Goal: Answer question/provide support: Share knowledge or assist other users

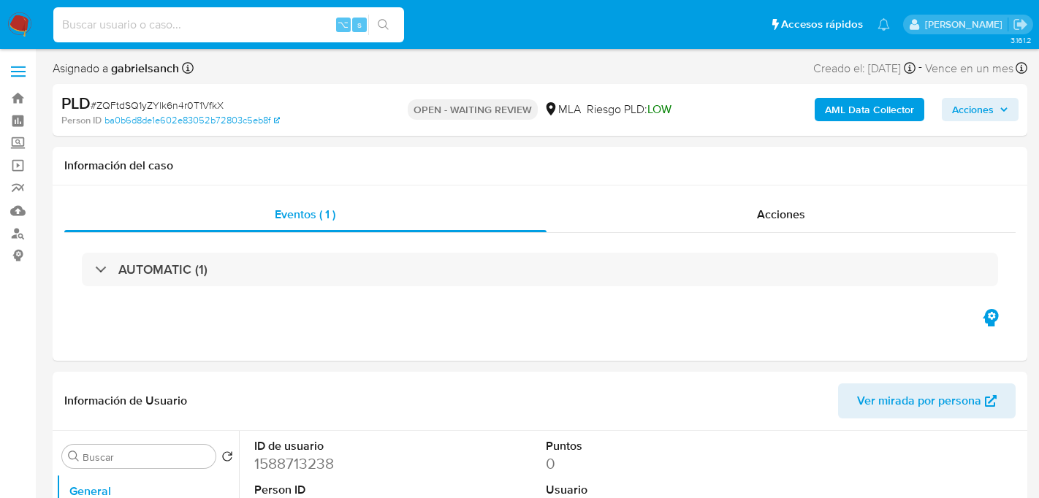
select select "10"
click at [223, 18] on input at bounding box center [228, 24] width 351 height 19
type input "LEAhITSm9vCUxDpaMJZ6ib7v"
click at [385, 31] on button "search-icon" at bounding box center [383, 25] width 30 height 20
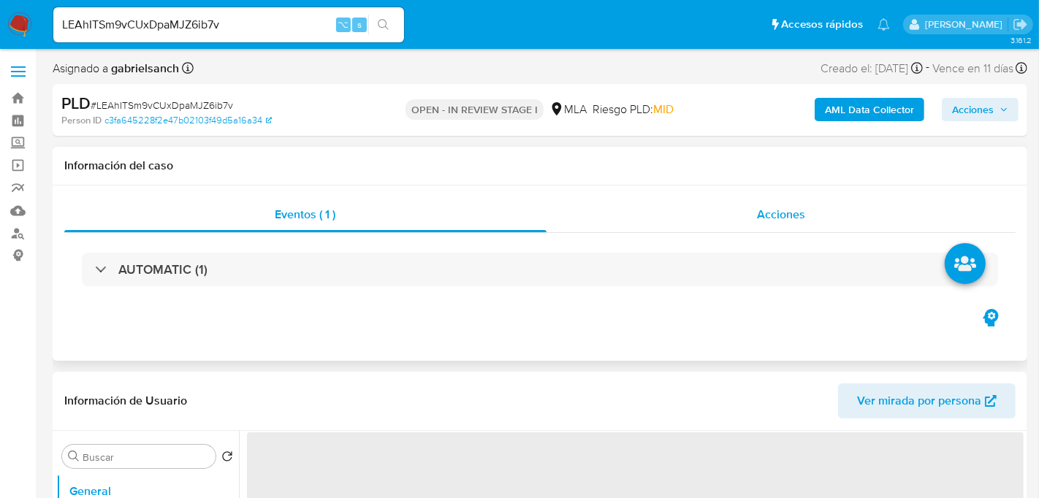
select select "10"
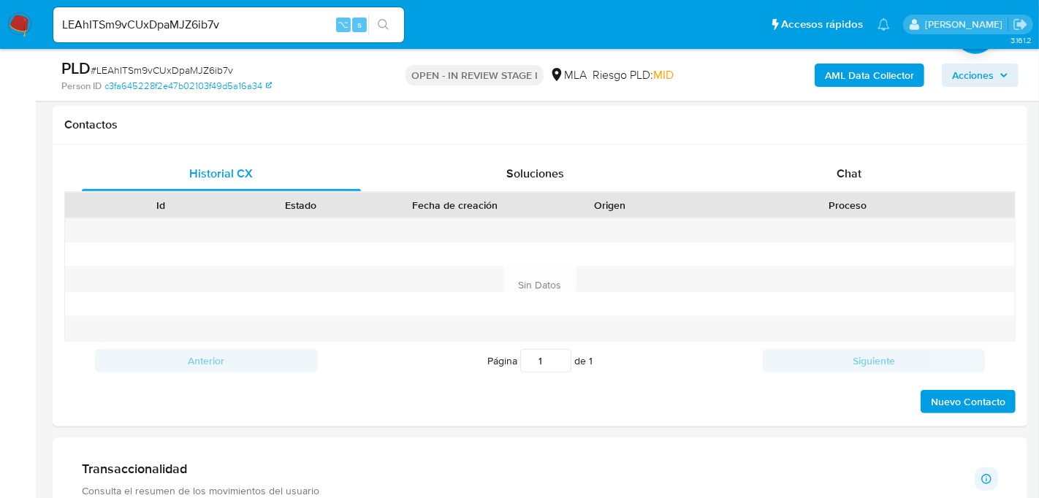
scroll to position [670, 0]
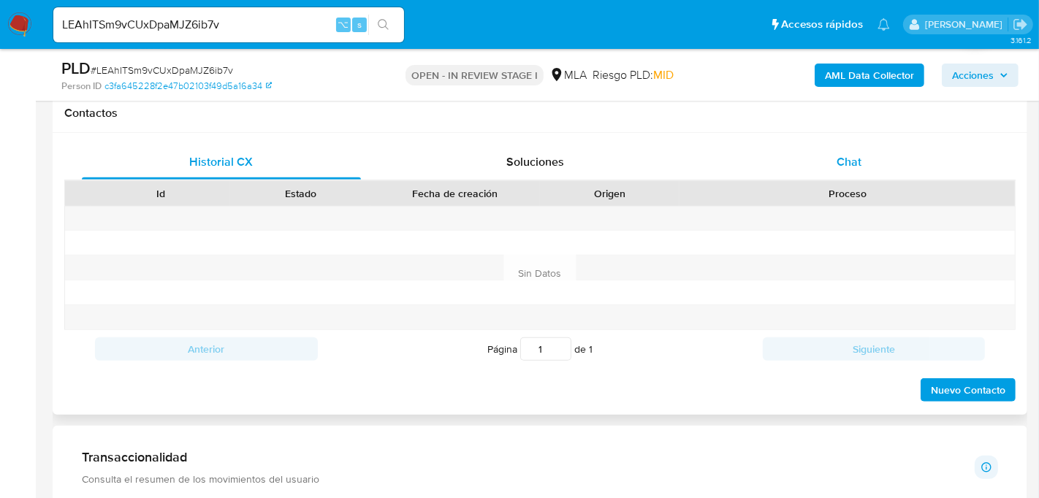
click at [906, 156] on div "Chat" at bounding box center [849, 162] width 279 height 35
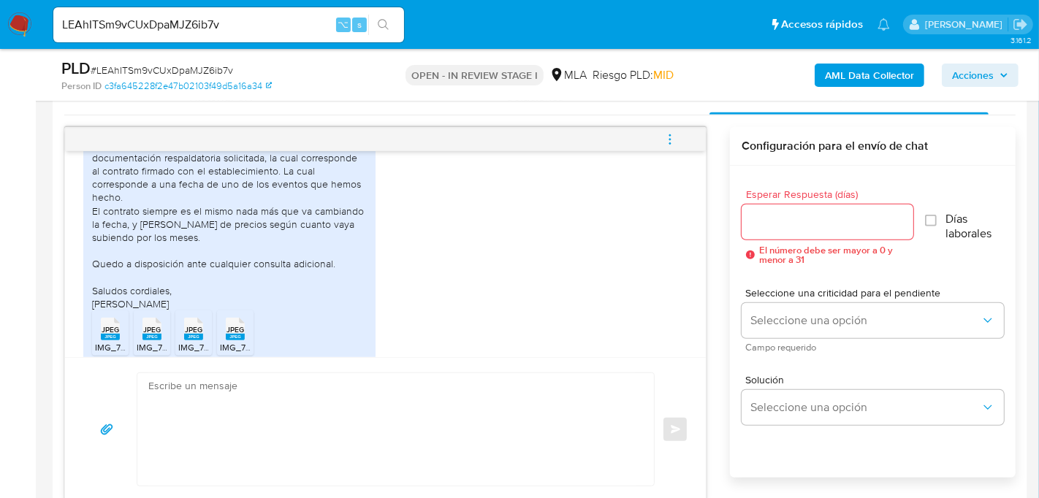
scroll to position [2301, 0]
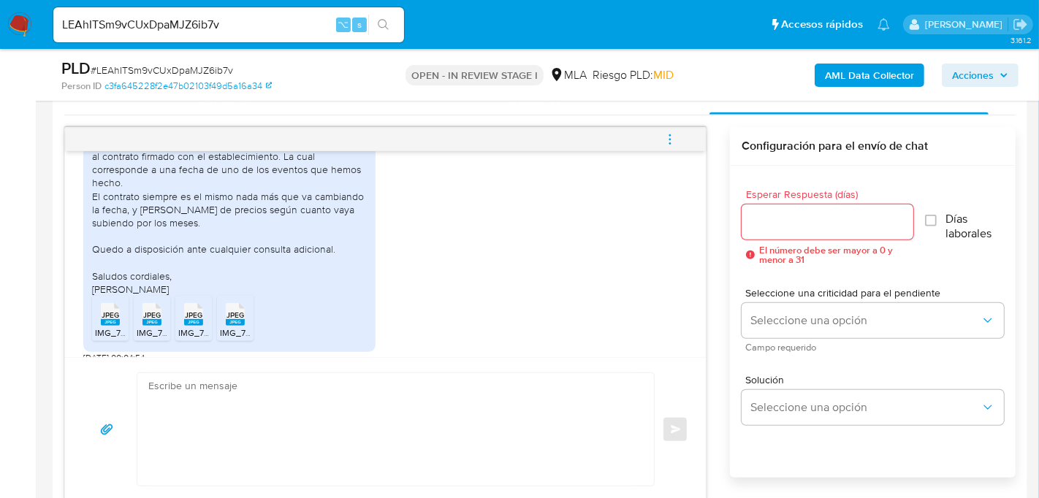
click at [108, 311] on span "JPEG" at bounding box center [111, 316] width 18 height 10
click at [150, 319] on rect at bounding box center [152, 322] width 19 height 7
click at [212, 296] on ul "JPEG JPEG IMG_7212.jpeg JPEG JPEG IMG_7213.jpeg JPEG JPEG IMG_7210.jpeg JPEG JP…" at bounding box center [229, 321] width 275 height 50
click at [202, 319] on rect at bounding box center [193, 322] width 19 height 7
click at [233, 319] on rect at bounding box center [235, 322] width 19 height 7
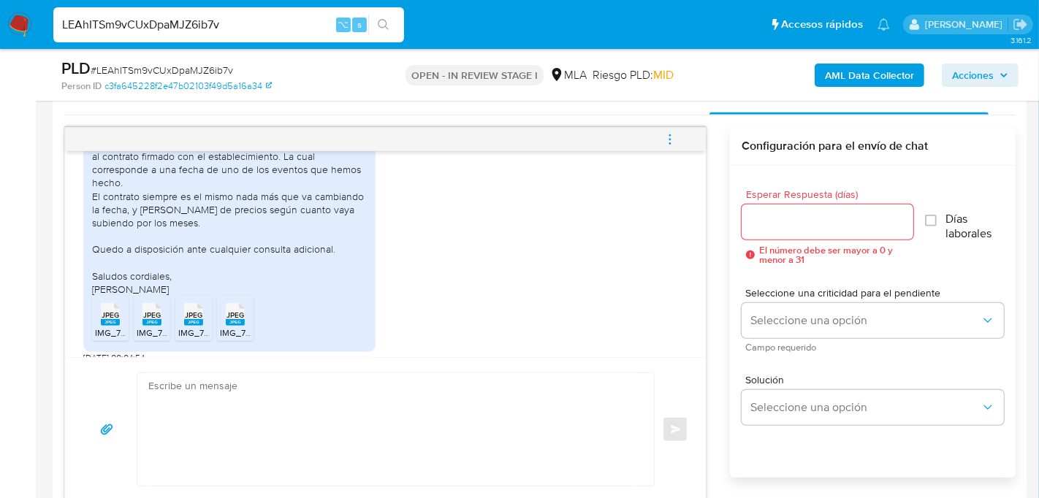
click at [167, 26] on input "LEAhITSm9vCUxDpaMJZ6ib7v" at bounding box center [228, 24] width 351 height 19
paste input "zgqw22XkrnNOGeDkhNQWSq2"
type input "zgqw22XkrnNOGeDkhNQWSq2v"
click at [378, 29] on icon "search-icon" at bounding box center [384, 25] width 12 height 12
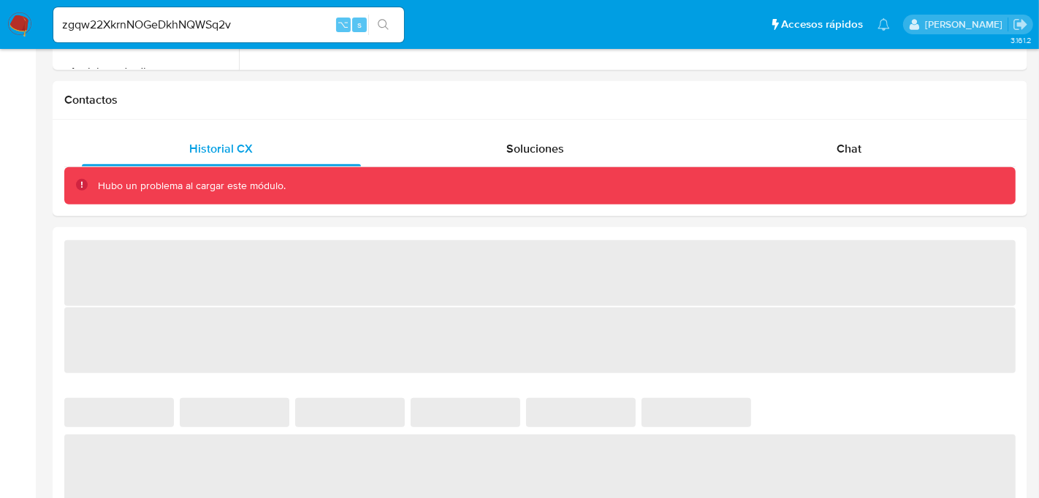
select select "10"
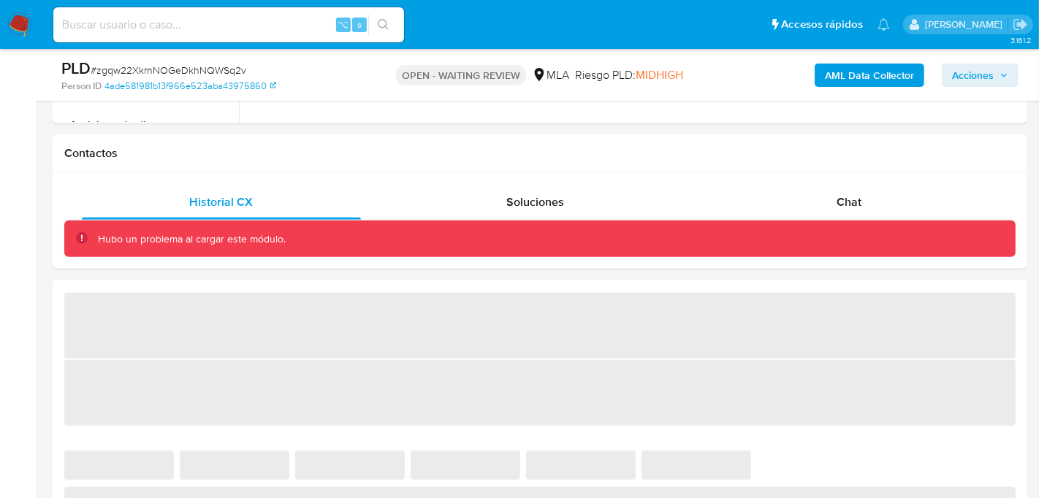
scroll to position [653, 0]
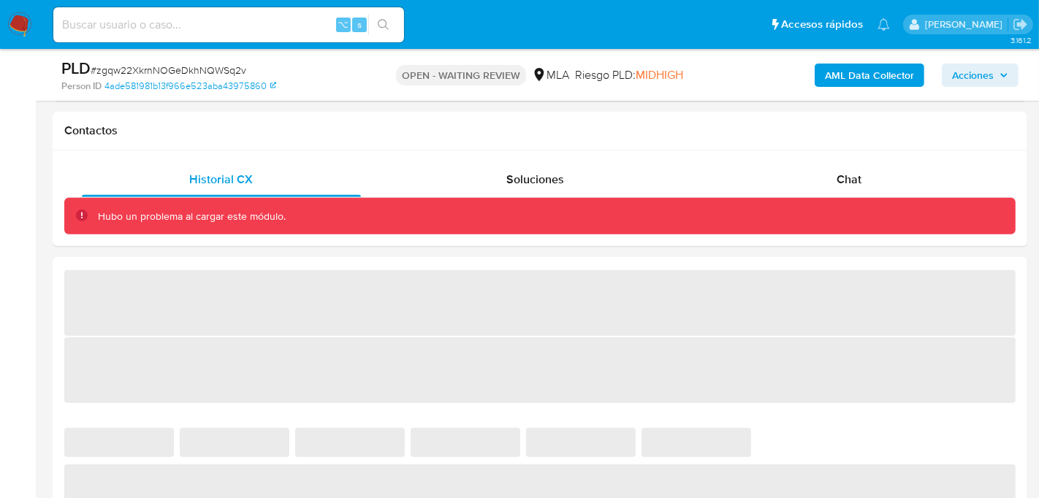
select select "10"
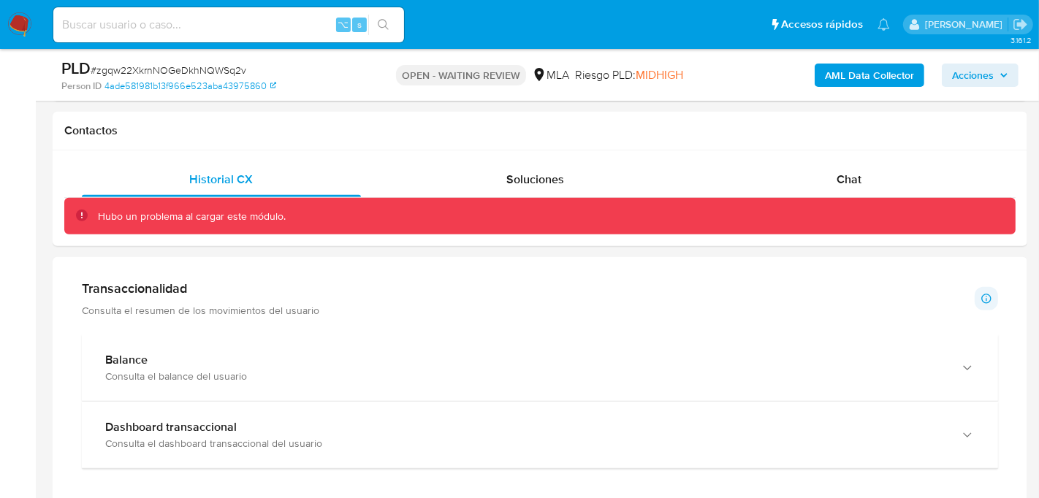
click at [819, 186] on div "Chat" at bounding box center [849, 179] width 279 height 35
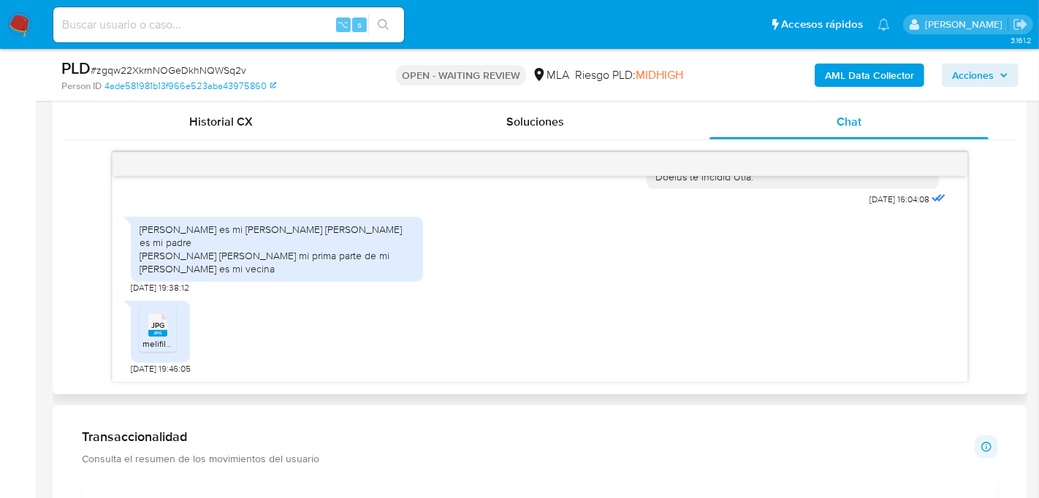
scroll to position [1689, 0]
click at [190, 23] on input at bounding box center [228, 24] width 351 height 19
paste input "zjk6FREljnYVQLS6YG89EZVY"
type input "zjk6FREljnYVQLS6YG89EZVY"
click at [390, 27] on button "search-icon" at bounding box center [383, 25] width 30 height 20
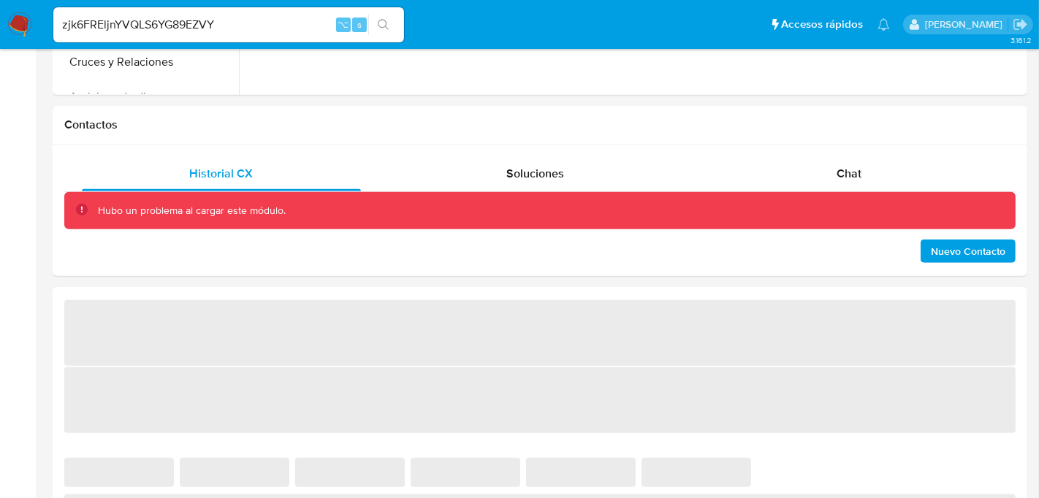
select select "10"
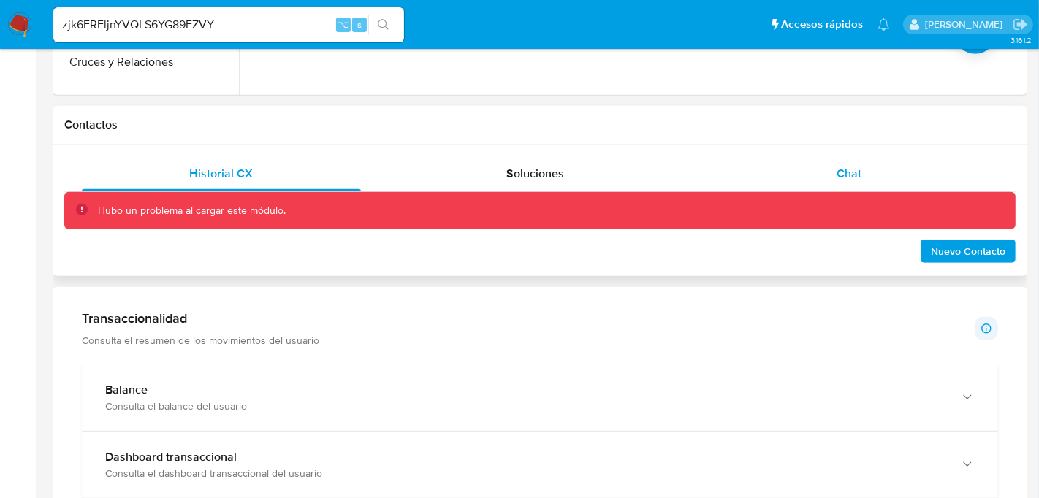
click at [873, 156] on div "Chat" at bounding box center [849, 173] width 279 height 35
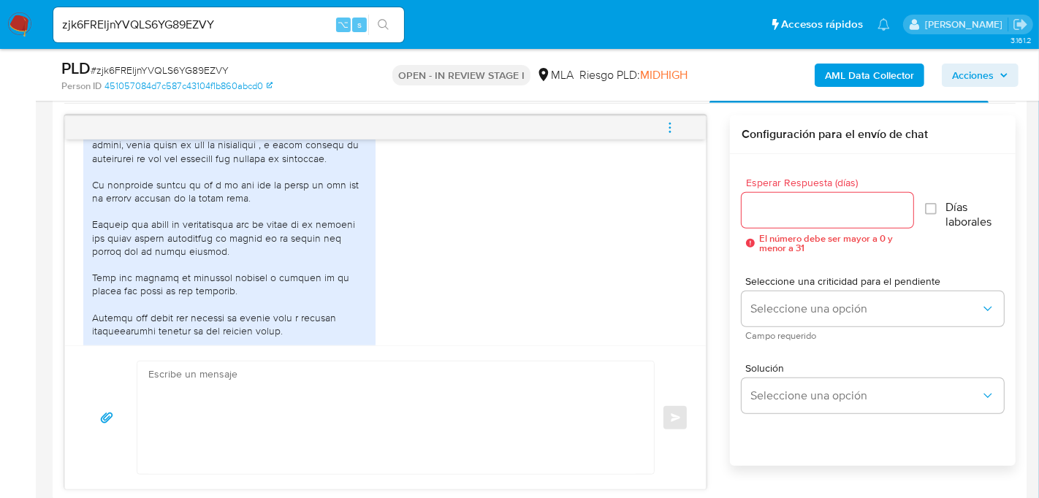
scroll to position [746, 0]
click at [191, 15] on input "zjk6FREljnYVQLS6YG89EZVY" at bounding box center [228, 24] width 351 height 19
paste input "VCl9kKKfKQmtbcyb162tpY46"
type input "VCl9kKKfKQmtbcyb162tpY46"
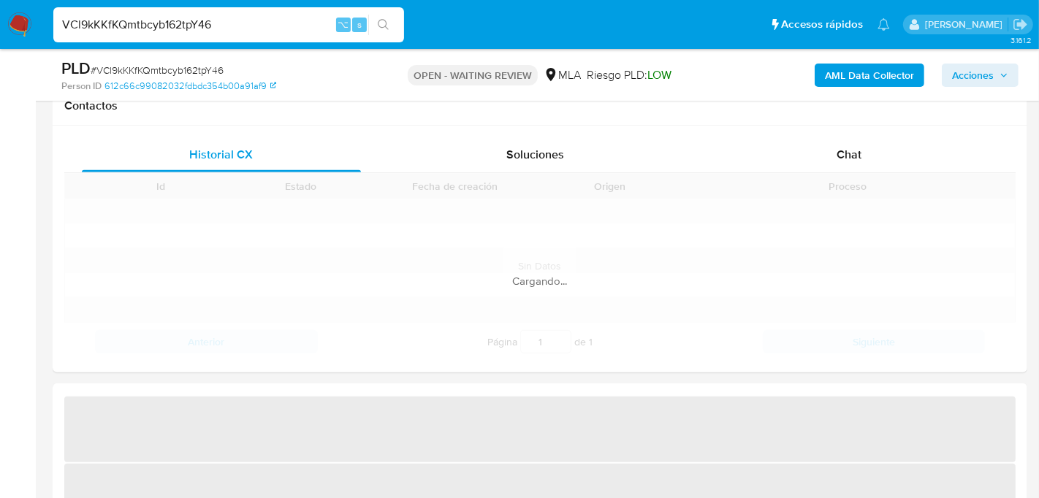
select select "10"
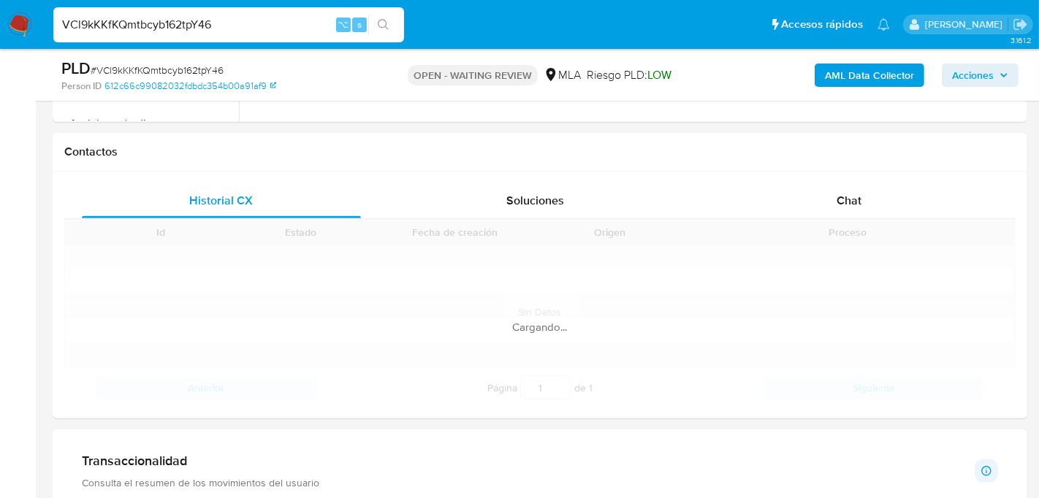
scroll to position [623, 0]
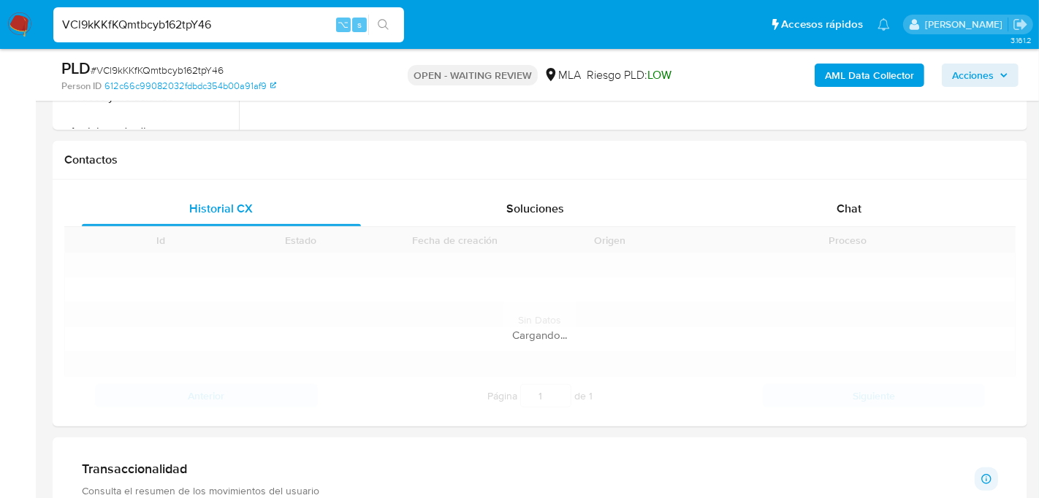
click at [760, 202] on div "Chat" at bounding box center [849, 208] width 279 height 35
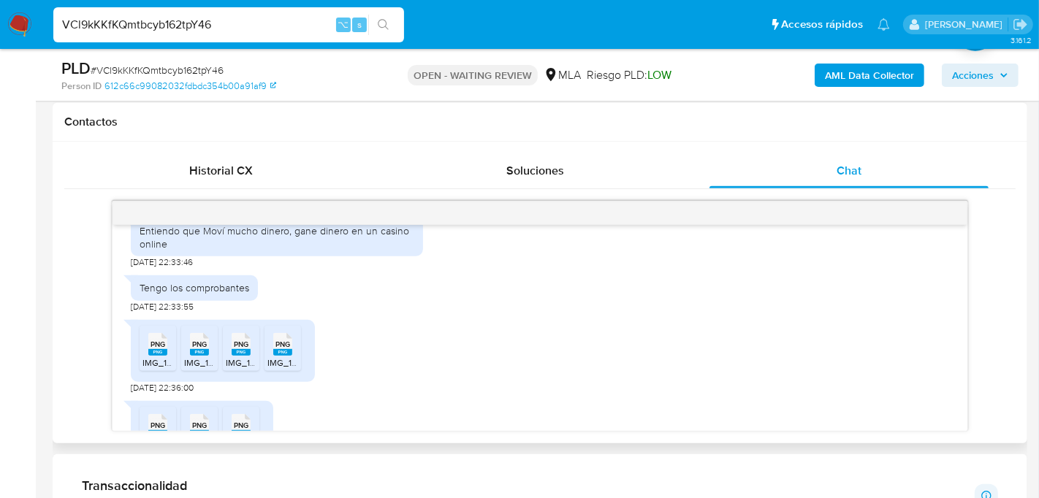
scroll to position [987, 0]
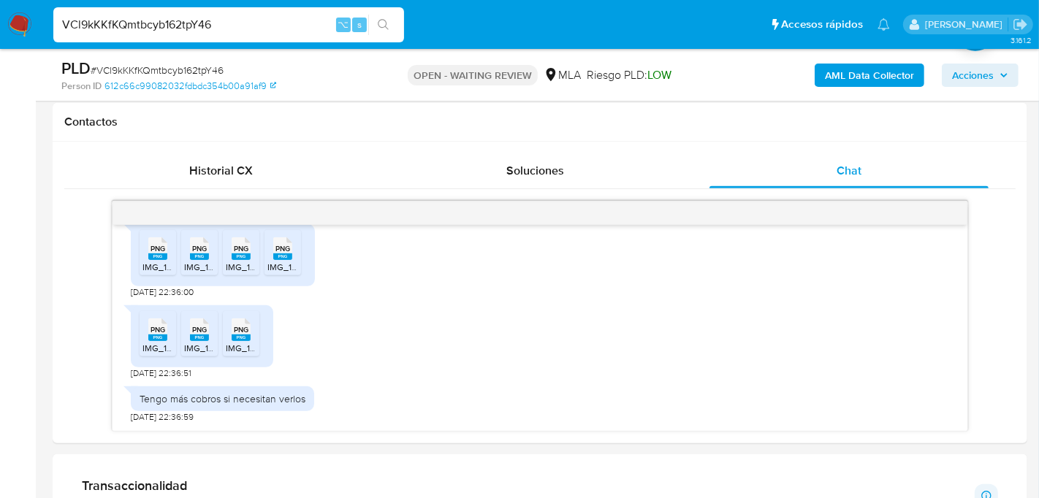
click at [162, 26] on input "VCl9kKKfKQmtbcyb162tpY46" at bounding box center [228, 24] width 351 height 19
paste input "zA6uurYjsghh9BfCmVQrwE2K"
type input "zA6uurYjsghh9BfCmVQrwE2K"
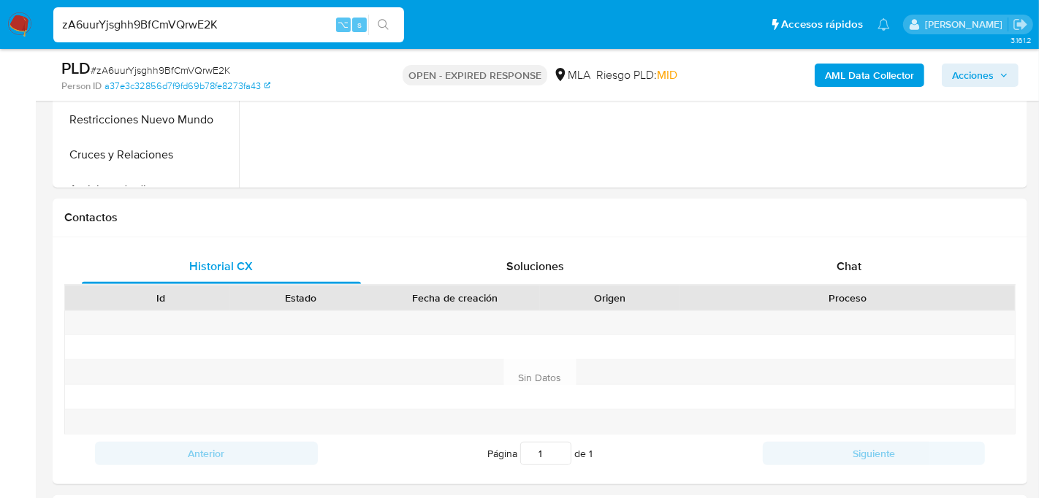
select select "10"
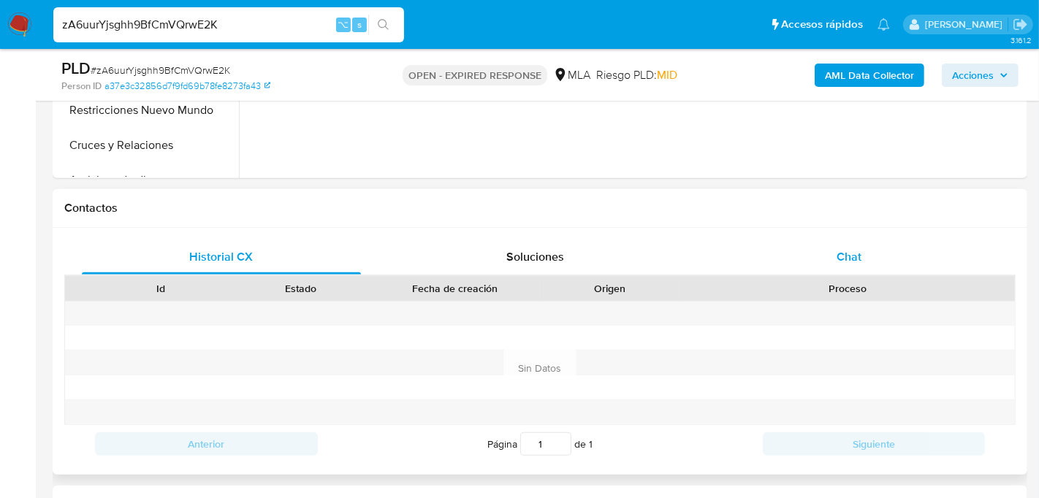
click at [899, 259] on div "Chat" at bounding box center [849, 257] width 279 height 35
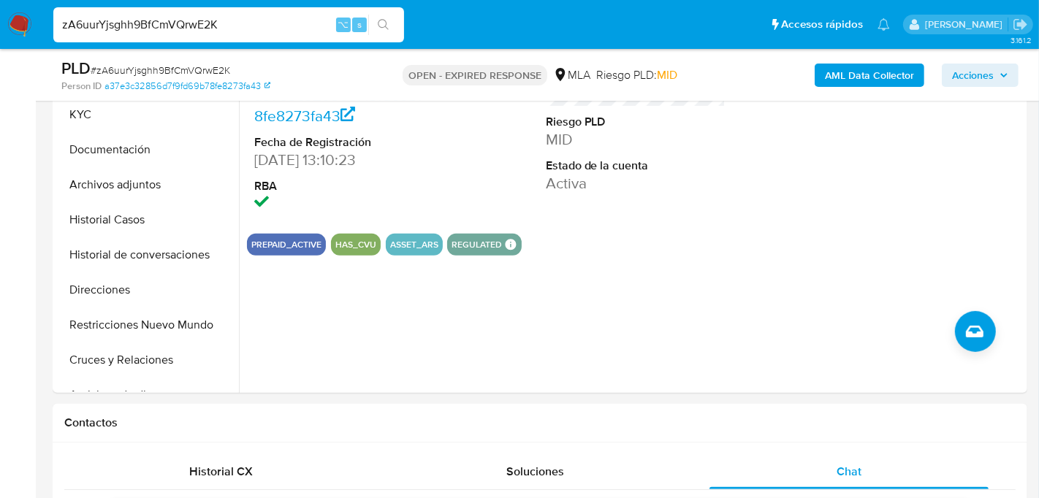
scroll to position [360, 0]
click at [121, 214] on button "Historial Casos" at bounding box center [141, 220] width 171 height 35
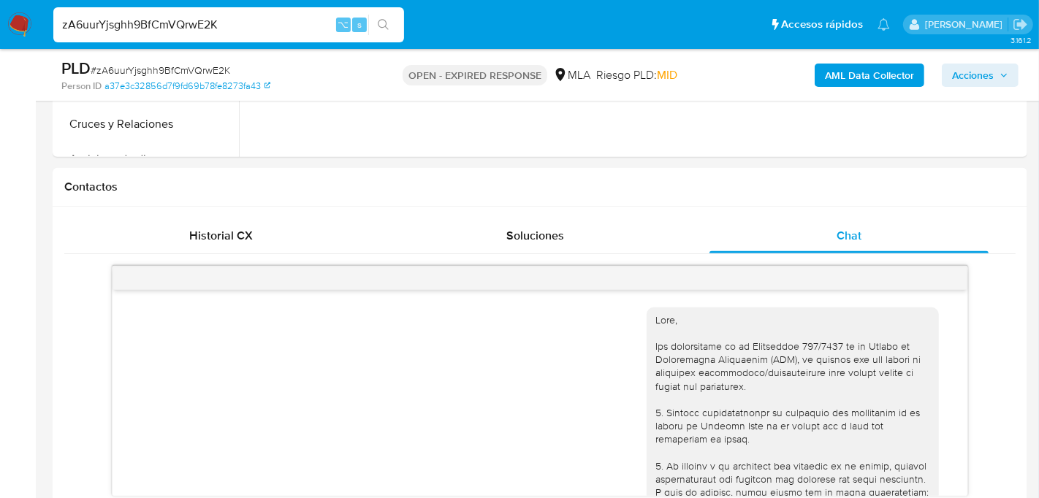
scroll to position [641, 0]
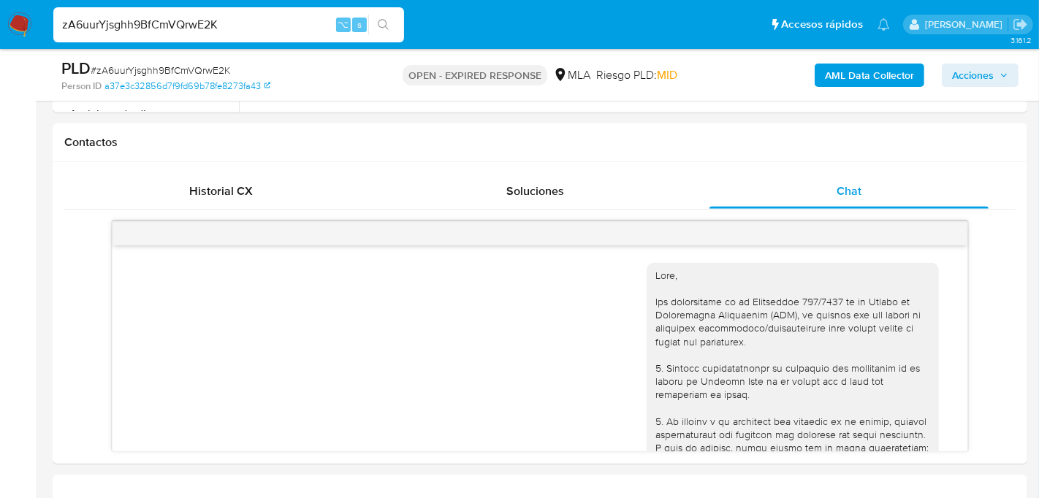
click at [175, 28] on input "zA6uurYjsghh9BfCmVQrwE2K" at bounding box center [228, 24] width 351 height 19
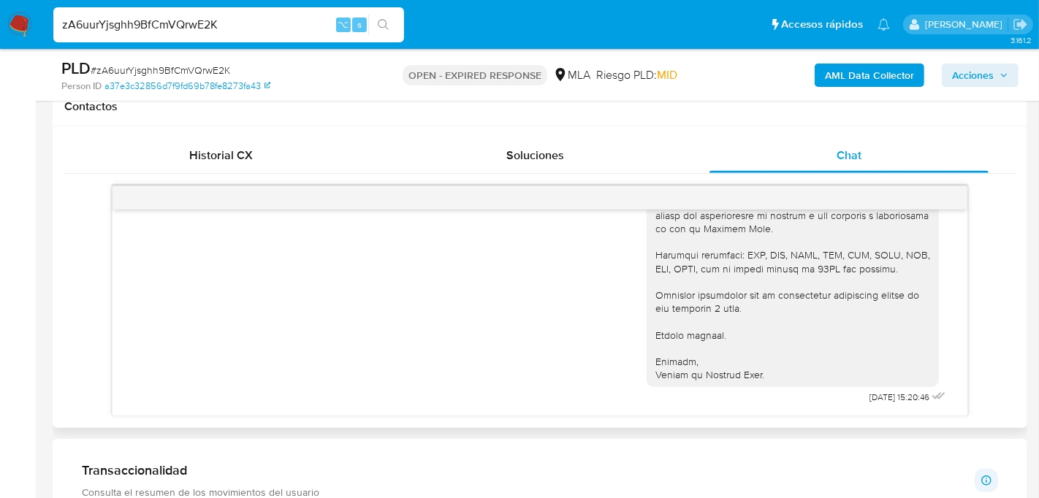
scroll to position [675, 0]
click at [195, 29] on input "zA6uurYjsghh9BfCmVQrwE2K" at bounding box center [228, 24] width 351 height 19
paste input "jnEhVvZJV51g6pzt5vMXAyvf"
type input "jnEhVvZJV51g6pzt5vMXAyvf"
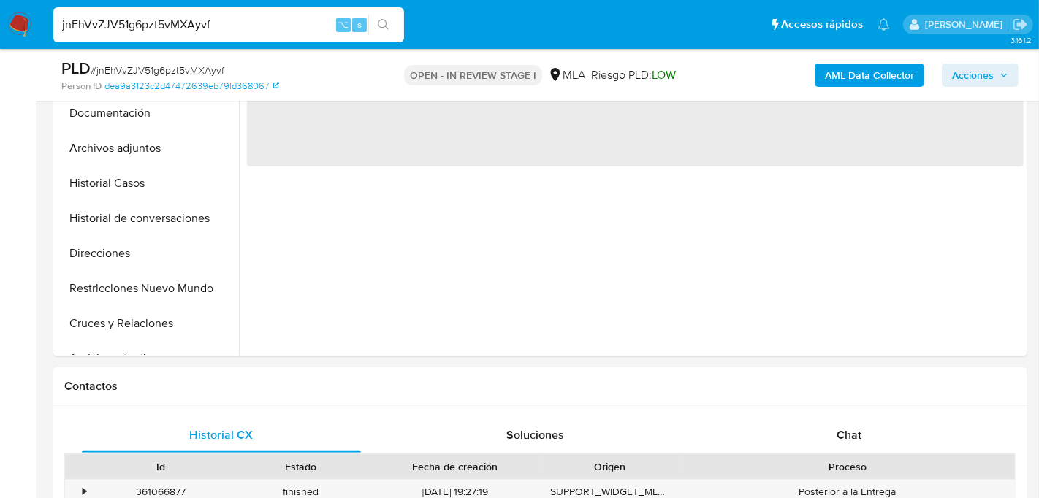
select select "10"
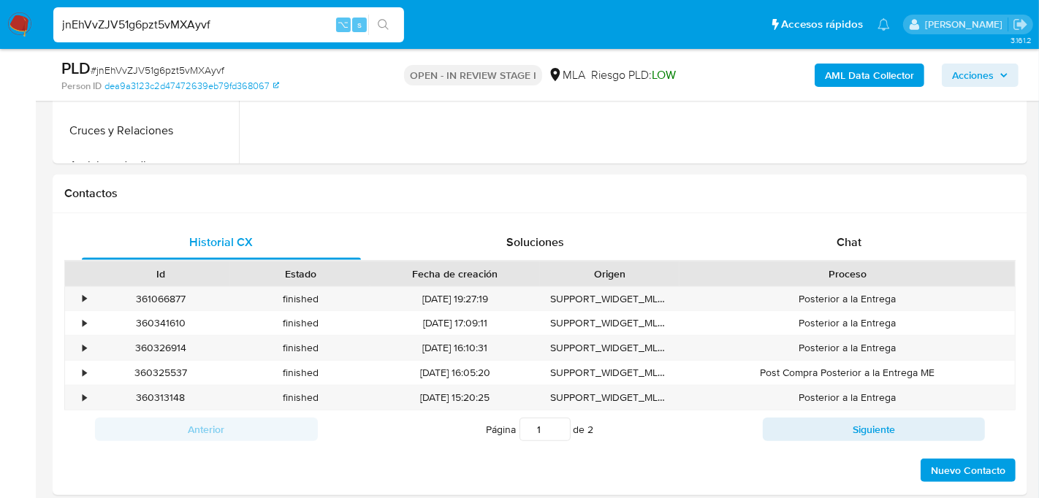
scroll to position [595, 0]
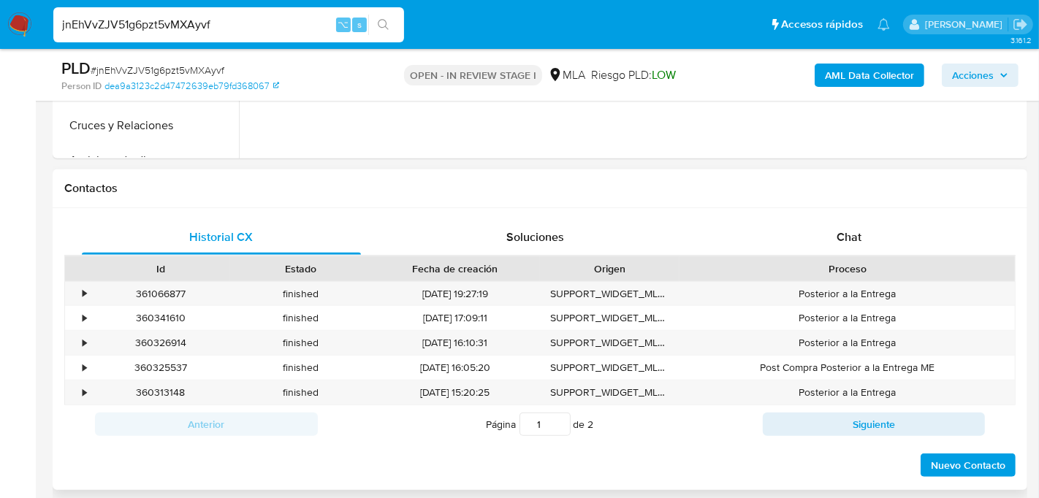
click at [844, 256] on div "Id Estado Fecha de creación Origen Proceso" at bounding box center [540, 269] width 952 height 26
click at [839, 235] on span "Chat" at bounding box center [849, 237] width 25 height 17
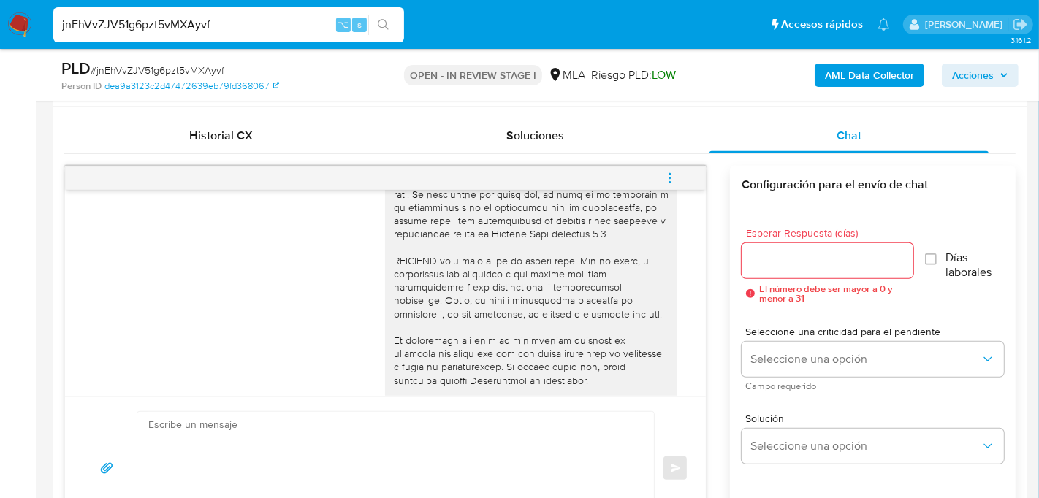
scroll to position [1687, 0]
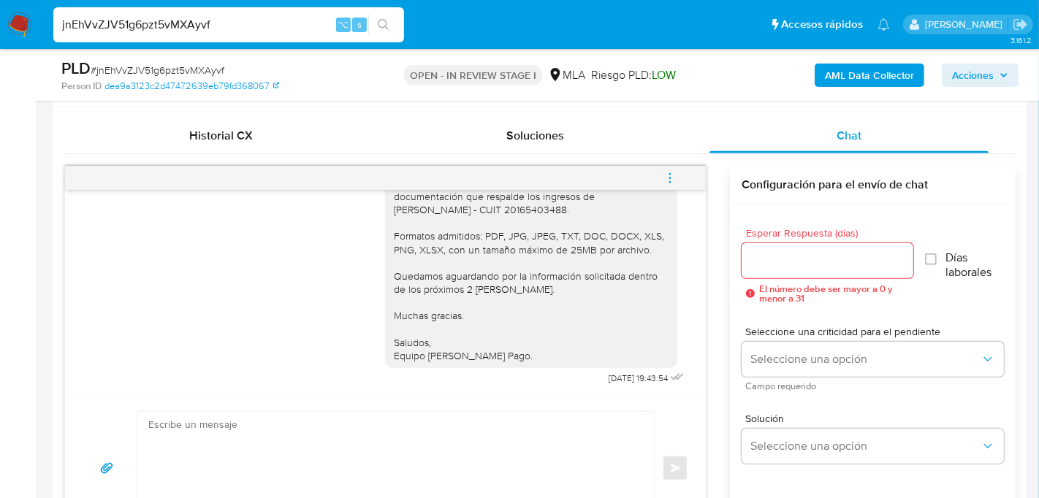
click at [199, 23] on input "jnEhVvZJV51g6pzt5vMXAyvf" at bounding box center [228, 24] width 351 height 19
paste input "Xyb0Z2QnPz6qYqWgTORn1dpA"
type input "Xyb0Z2QnPz6qYqWgTORn1dpA"
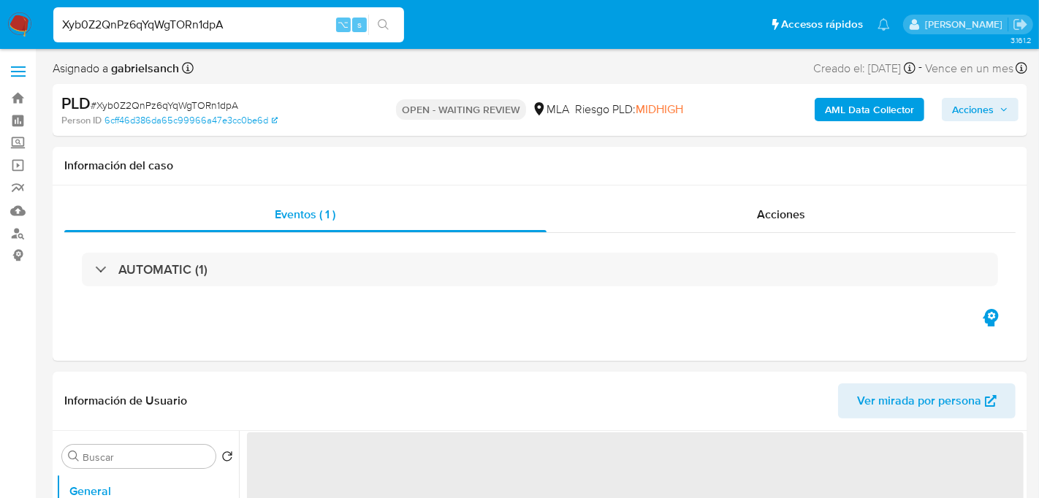
select select "10"
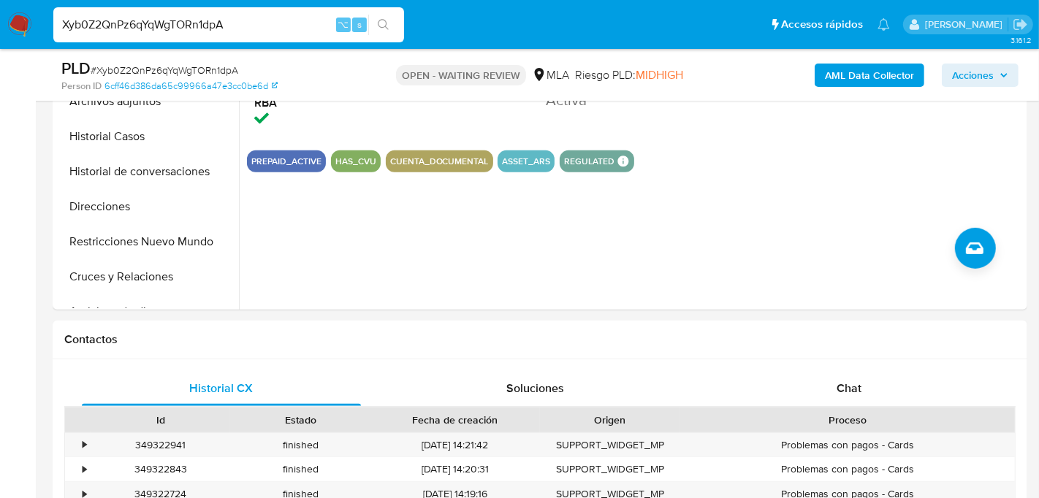
scroll to position [468, 0]
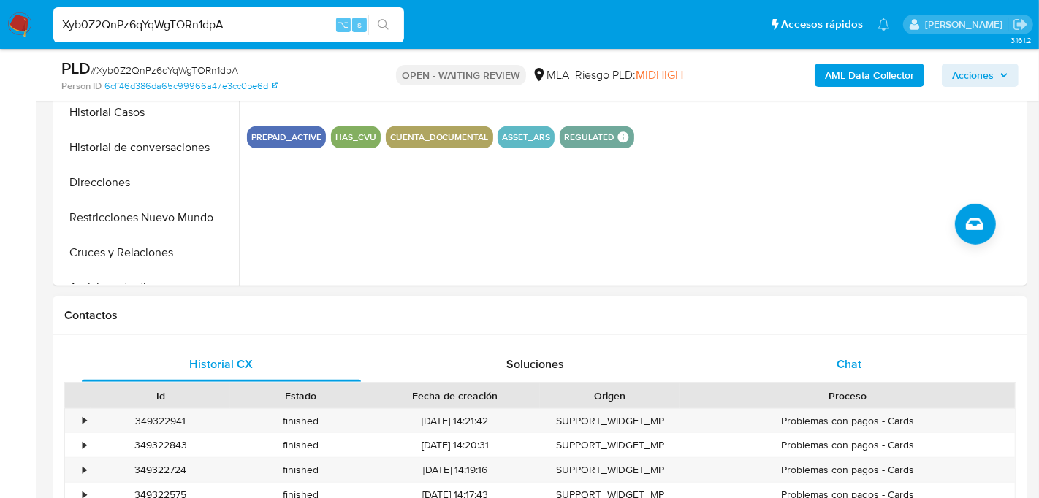
click at [801, 349] on div "Chat" at bounding box center [849, 364] width 279 height 35
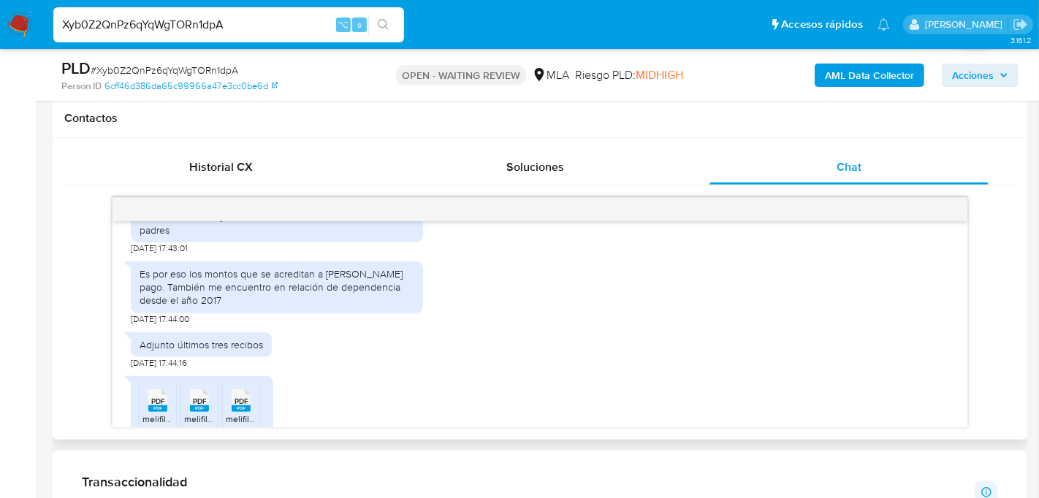
scroll to position [820, 0]
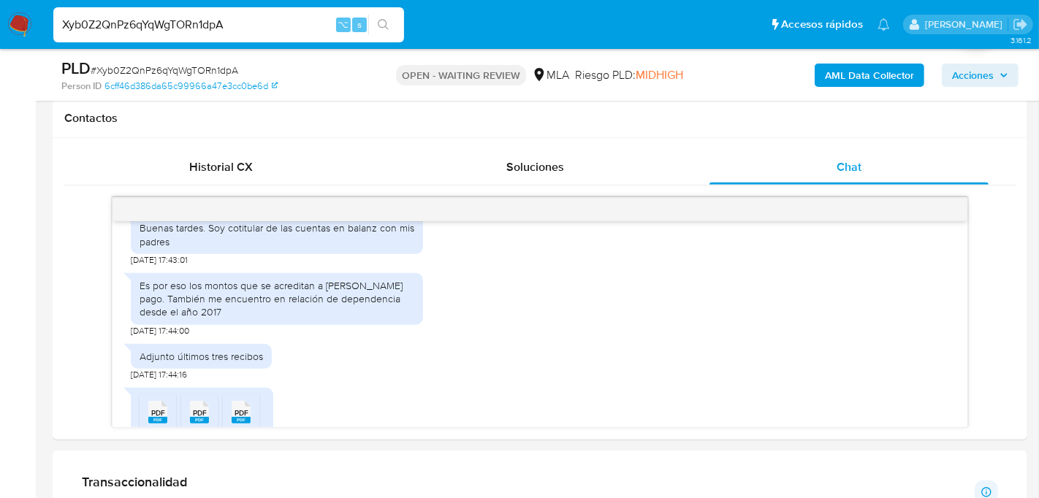
click at [199, 28] on input "Xyb0Z2QnPz6qYqWgTORn1dpA" at bounding box center [228, 24] width 351 height 19
paste input "P1kdI9LlHWIwzeY3AYg6cU4Y"
type input "P1kdI9LlHWIwzeY3AYg6cU4Y"
click at [381, 26] on icon "search-icon" at bounding box center [384, 25] width 12 height 12
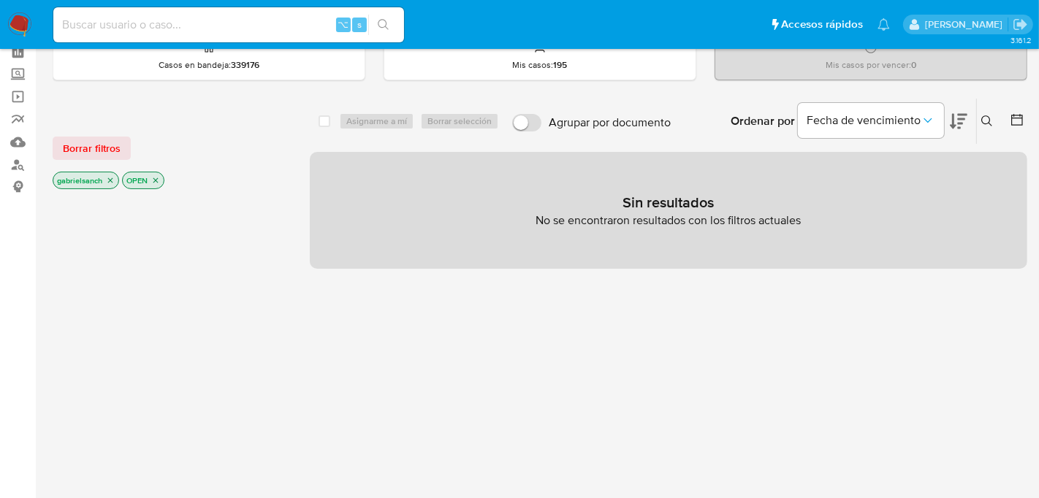
scroll to position [45, 0]
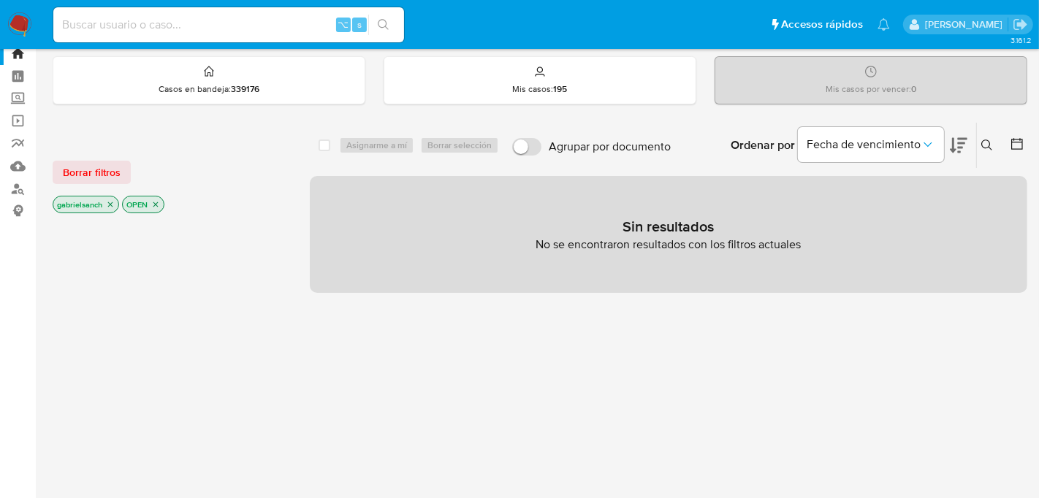
click at [987, 140] on icon at bounding box center [987, 145] width 11 height 11
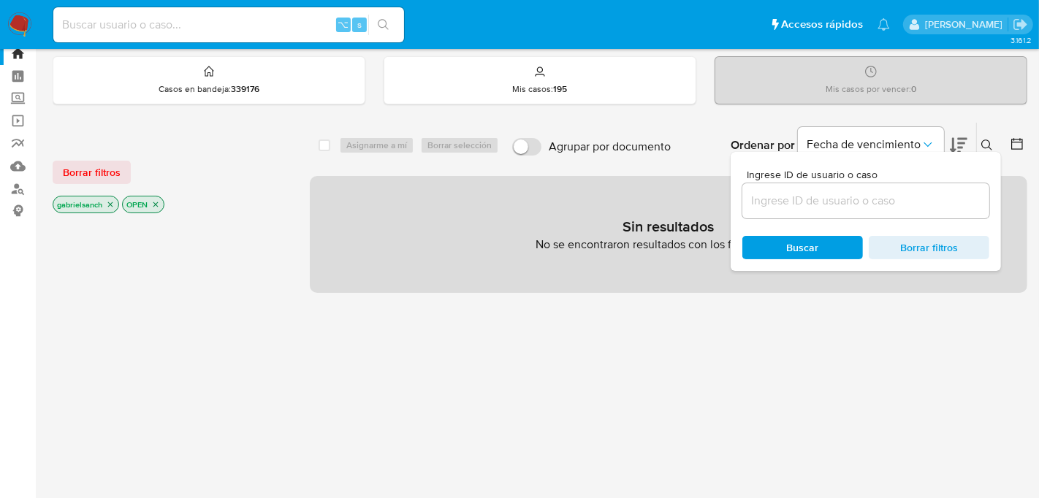
click at [821, 206] on input at bounding box center [866, 200] width 247 height 19
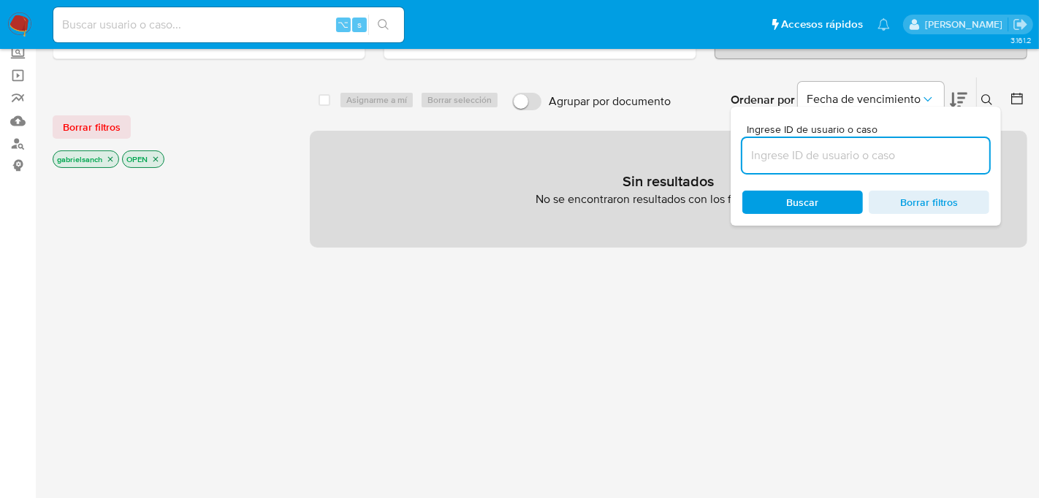
scroll to position [91, 0]
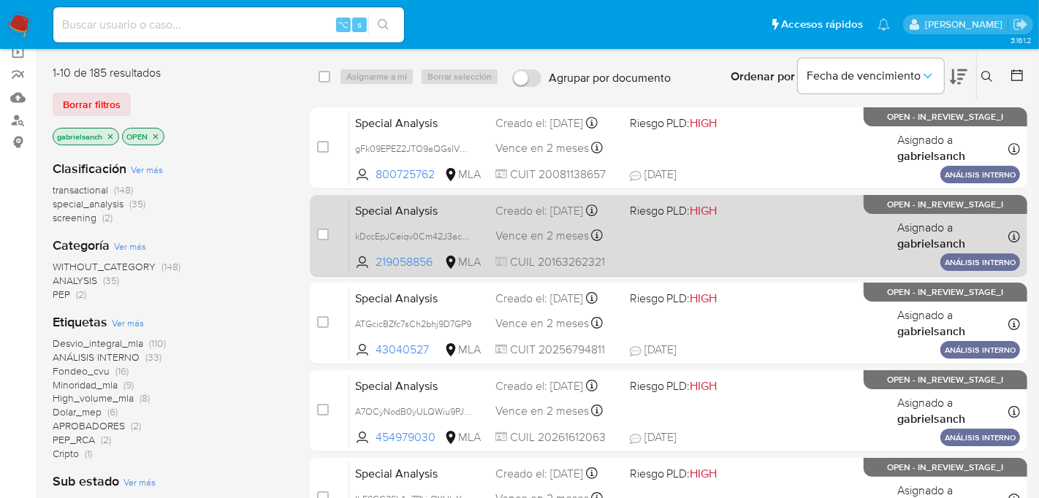
scroll to position [108, 0]
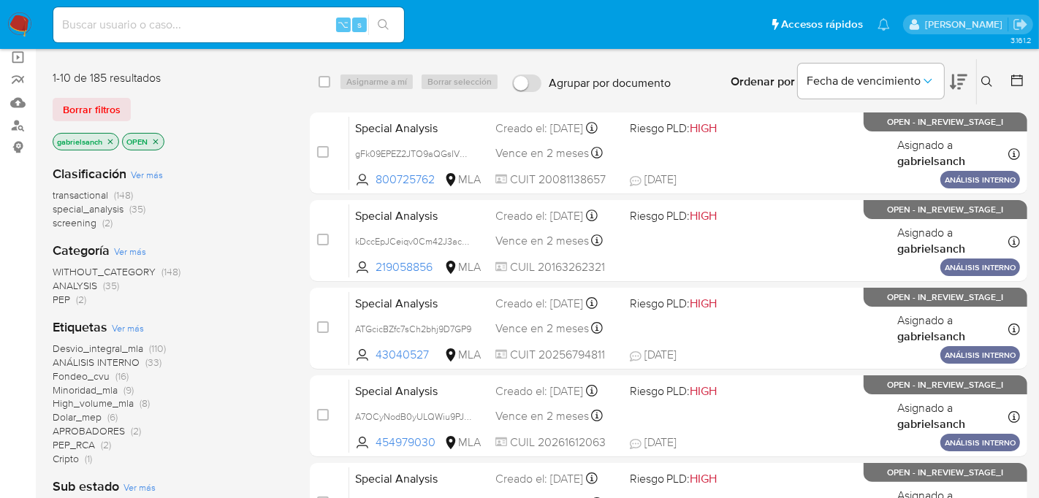
click at [991, 79] on icon at bounding box center [988, 82] width 12 height 12
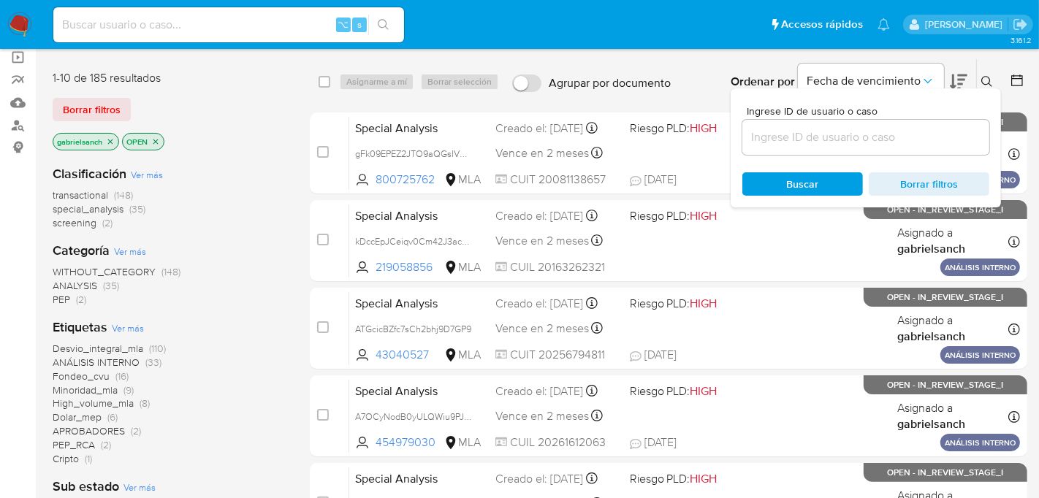
click at [827, 139] on input at bounding box center [866, 137] width 247 height 19
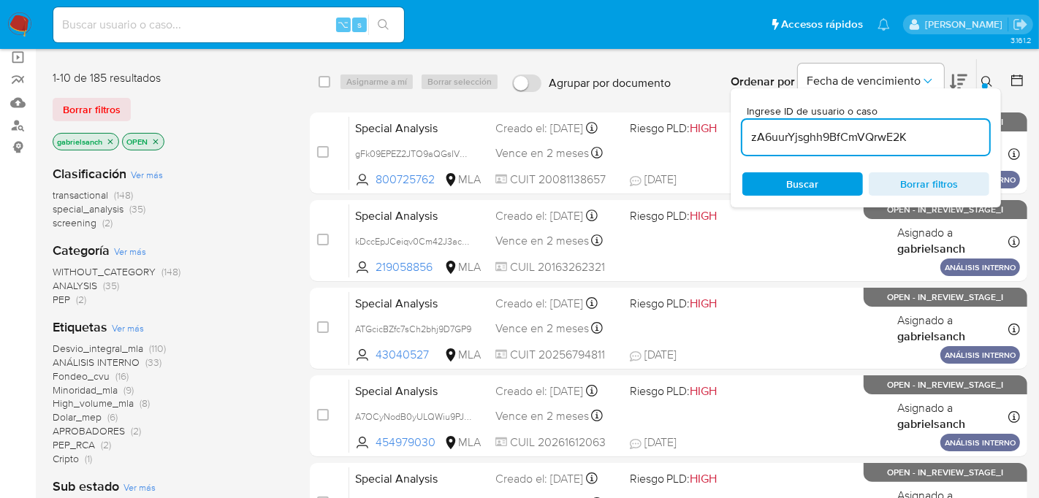
type input "zA6uurYjsghh9BfCmVQrwE2K"
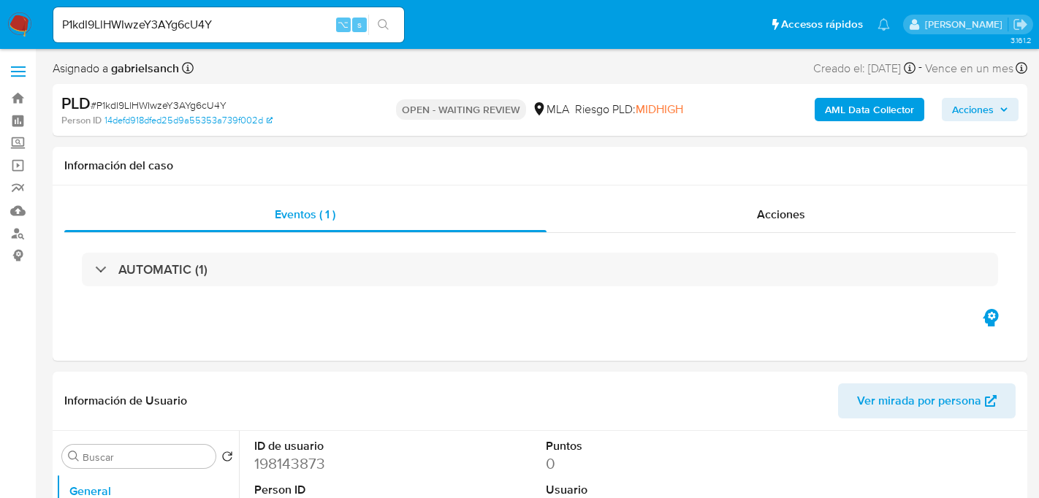
select select "10"
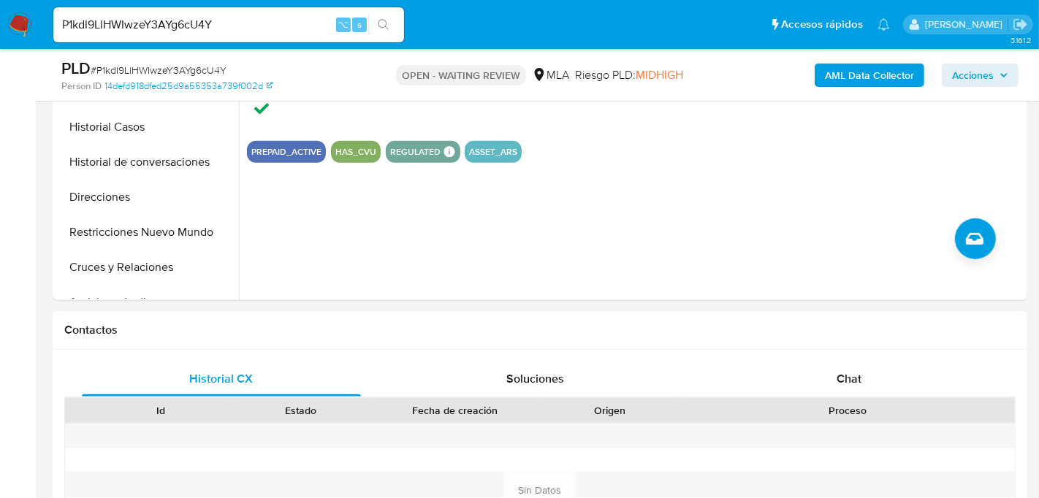
scroll to position [636, 0]
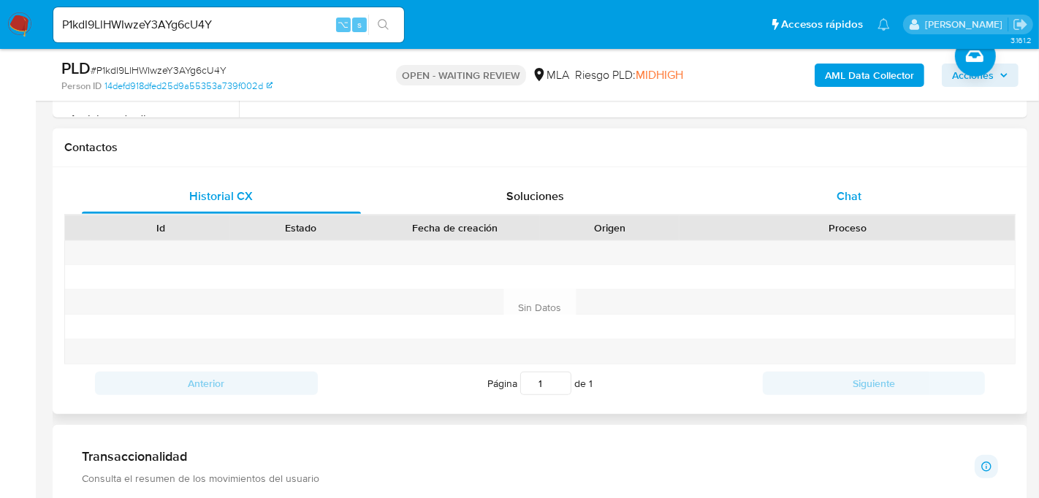
click at [890, 211] on div "Chat" at bounding box center [849, 196] width 279 height 35
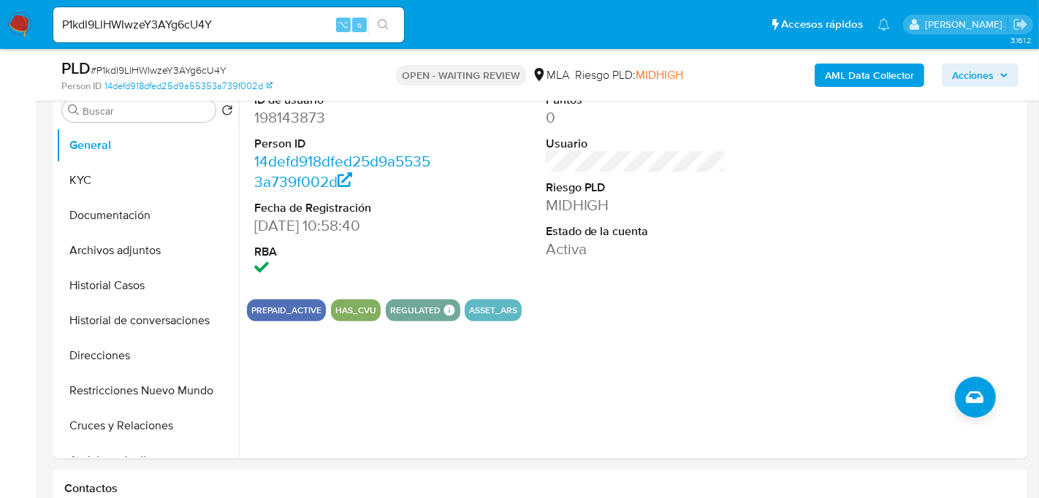
scroll to position [291, 0]
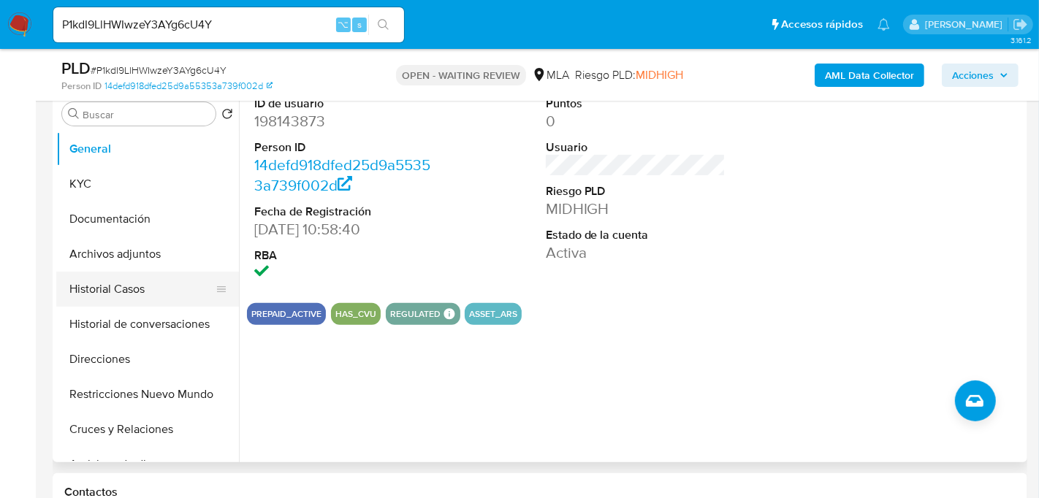
click at [103, 290] on button "Historial Casos" at bounding box center [141, 289] width 171 height 35
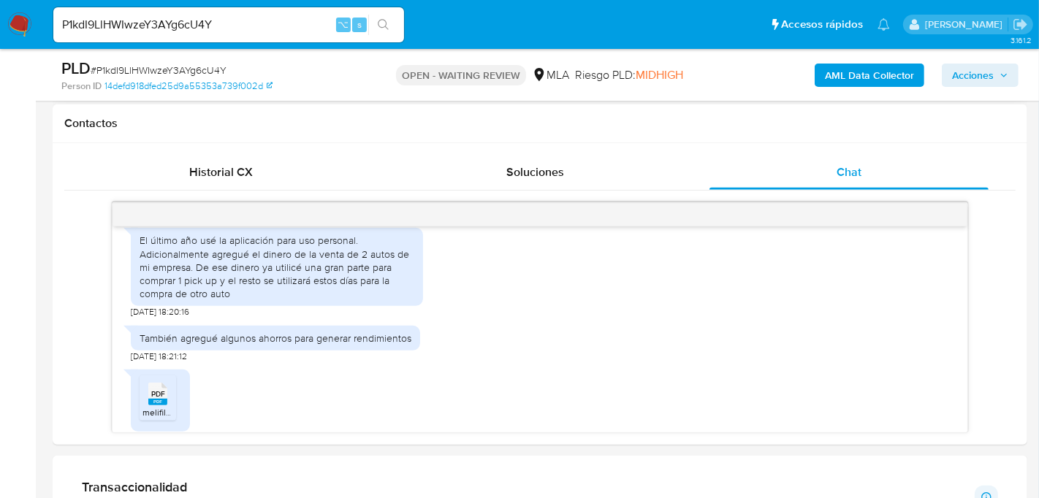
scroll to position [680, 0]
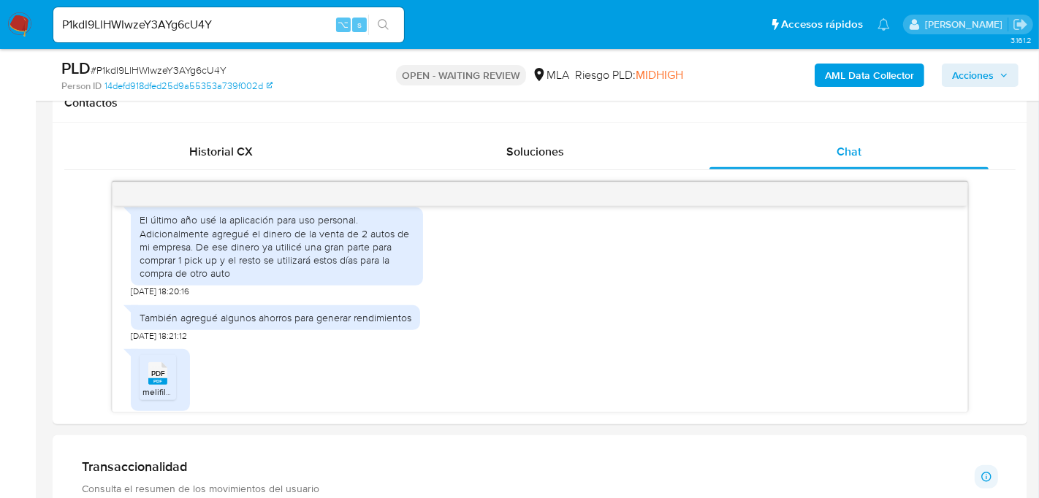
click at [176, 27] on input "P1kdI9LlHWIwzeY3AYg6cU4Y" at bounding box center [228, 24] width 351 height 19
paste input "LEAhITSm9vCUxDpaMJZ6ib7v"
type input "LEAhITSm9vCUxDpaMJZ6ib7v"
click at [387, 25] on icon "search-icon" at bounding box center [384, 25] width 12 height 12
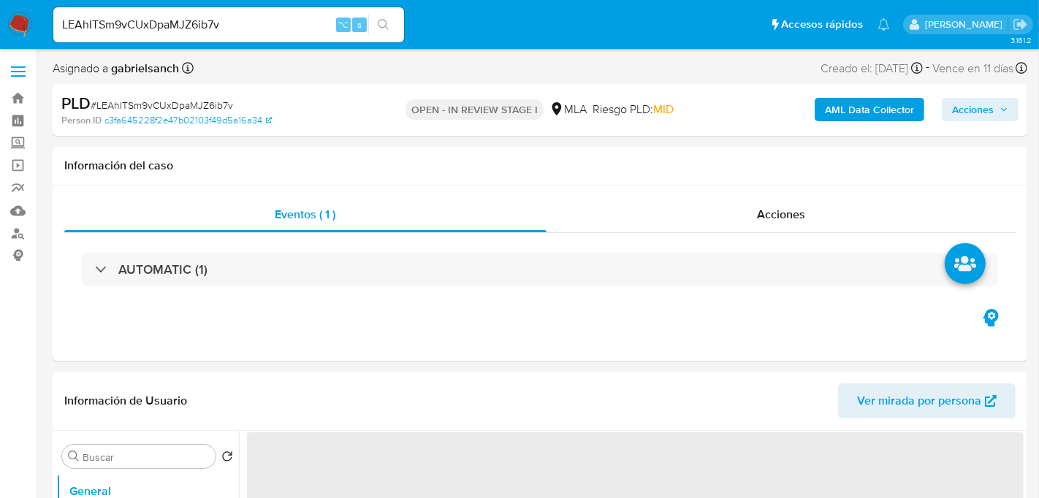
select select "10"
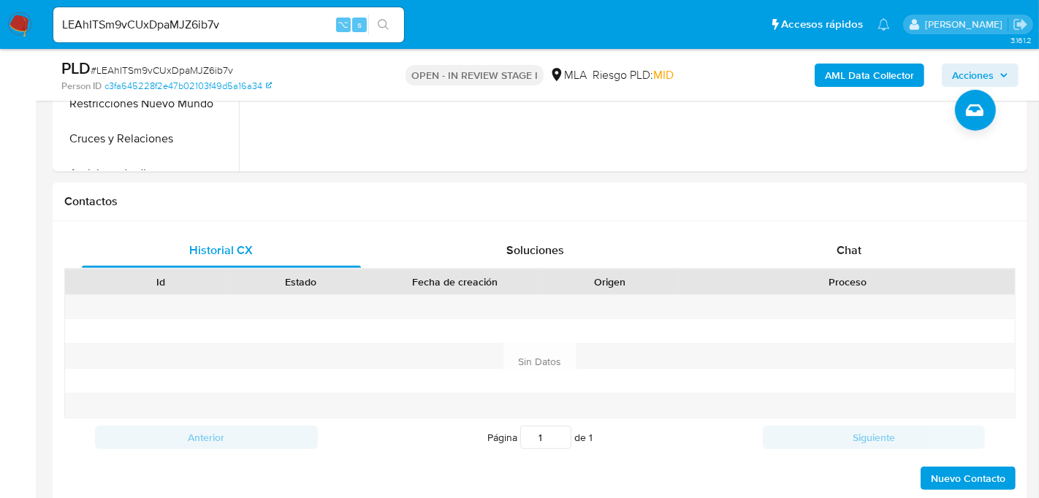
scroll to position [627, 0]
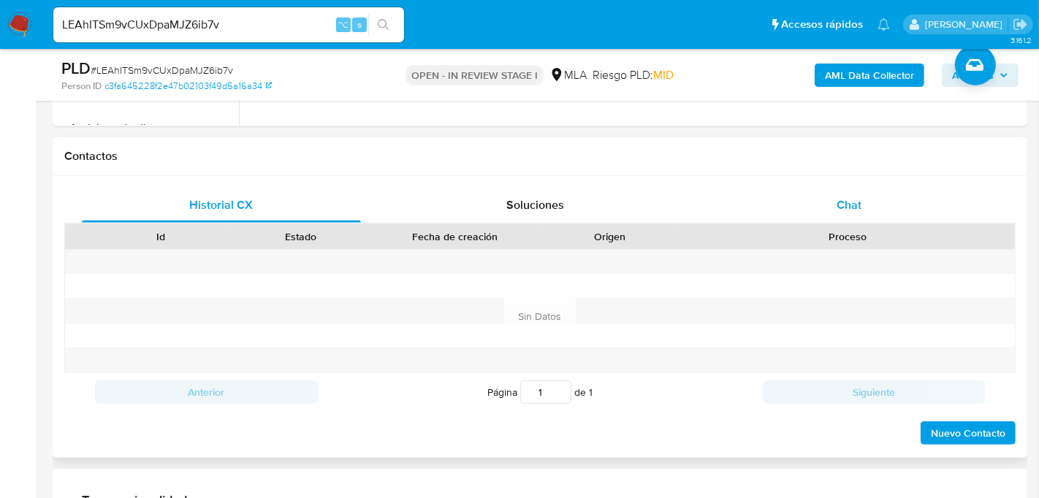
click at [852, 204] on span "Chat" at bounding box center [849, 205] width 25 height 17
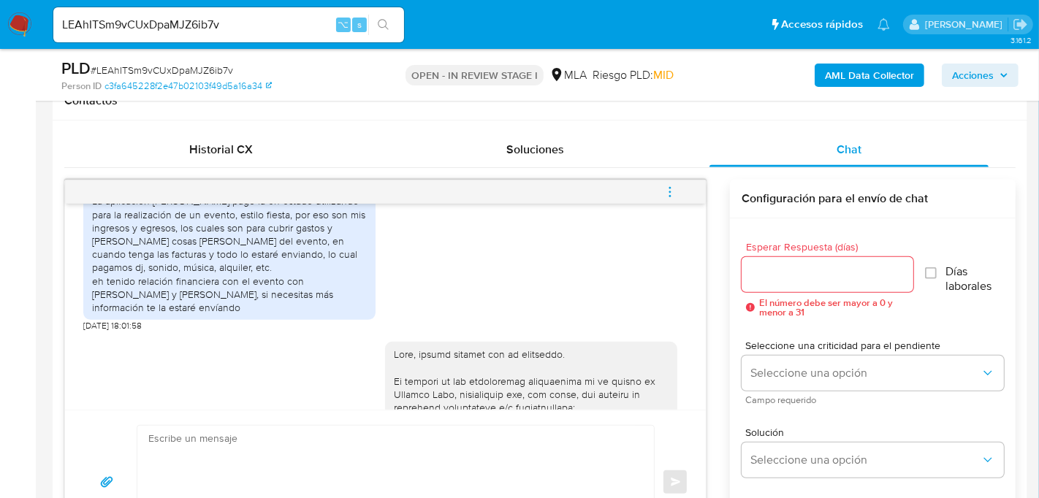
scroll to position [670, 0]
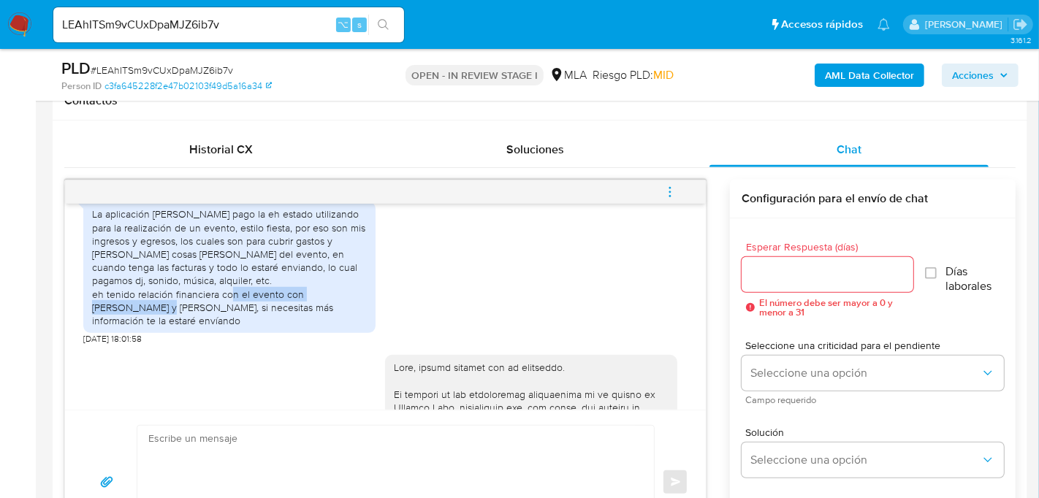
drag, startPoint x: 302, startPoint y: 303, endPoint x: 194, endPoint y: 320, distance: 108.8
click at [194, 320] on div "La aplicación [PERSON_NAME] pago la eh estado utilizando para la realización de…" at bounding box center [229, 268] width 275 height 120
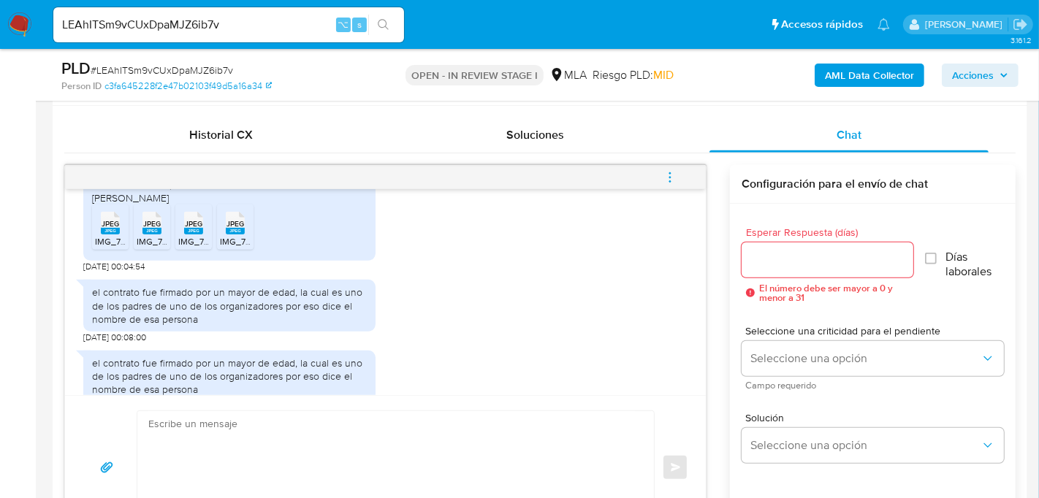
scroll to position [710, 0]
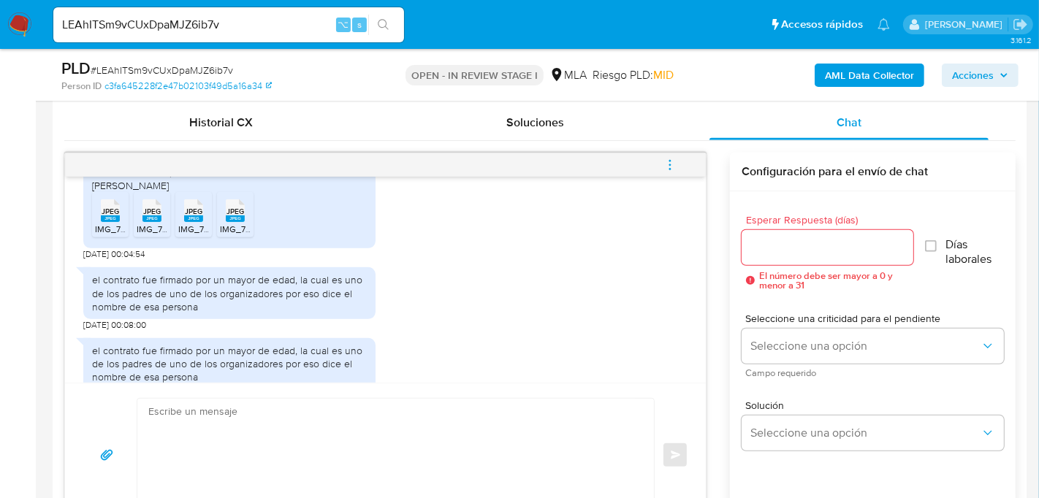
click at [180, 22] on input "LEAhITSm9vCUxDpaMJZ6ib7v" at bounding box center [228, 24] width 351 height 19
paste input "zgqw22XkrnNOGeDkhNQWSq2"
type input "zgqw22XkrnNOGeDkhNQWSq2v"
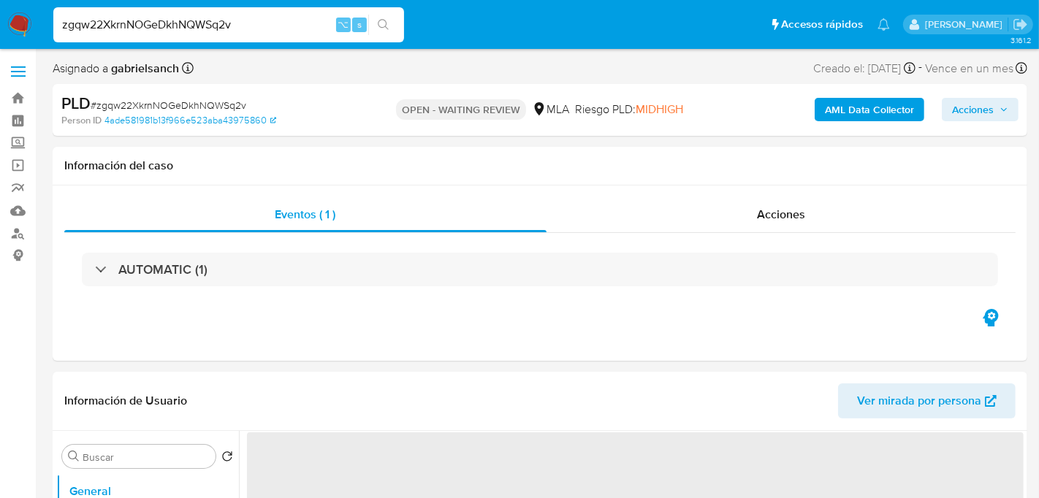
select select "10"
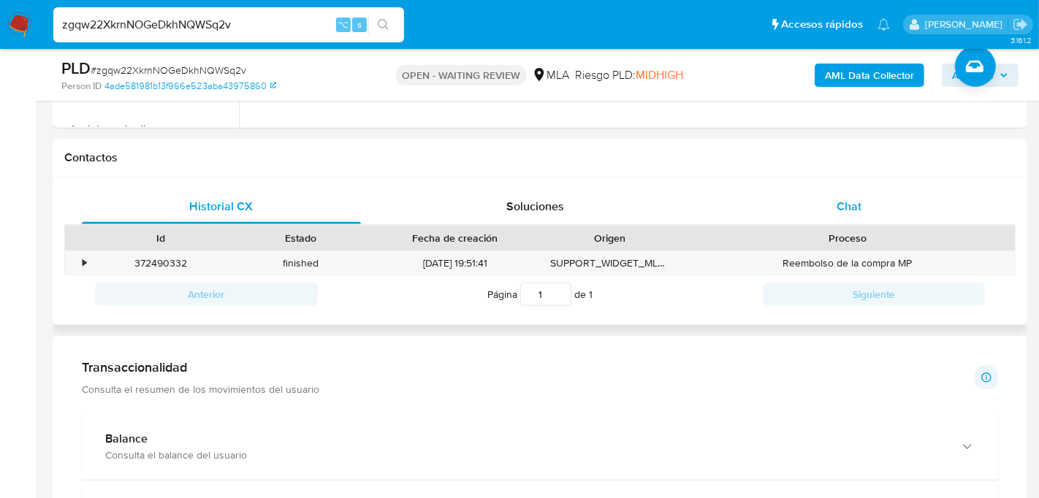
scroll to position [638, 0]
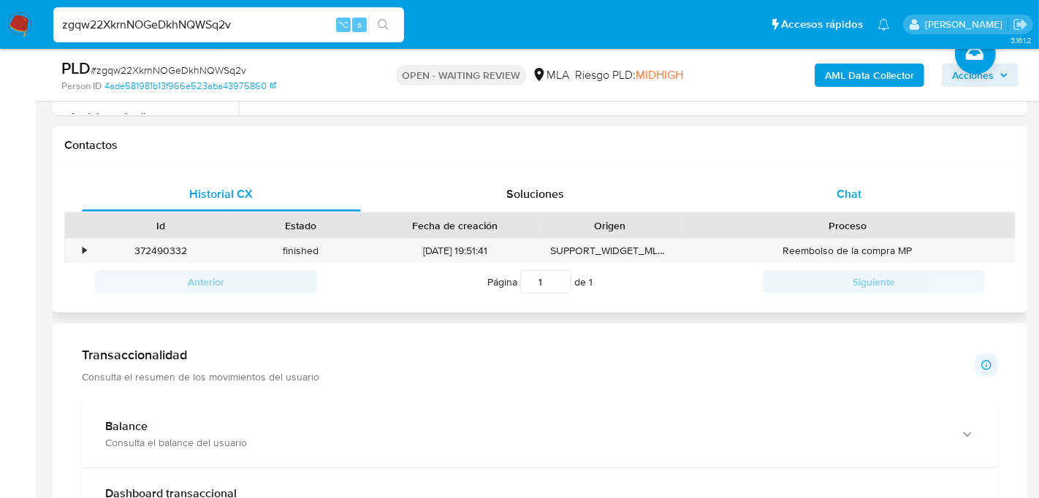
click at [808, 183] on div "Chat" at bounding box center [849, 194] width 279 height 35
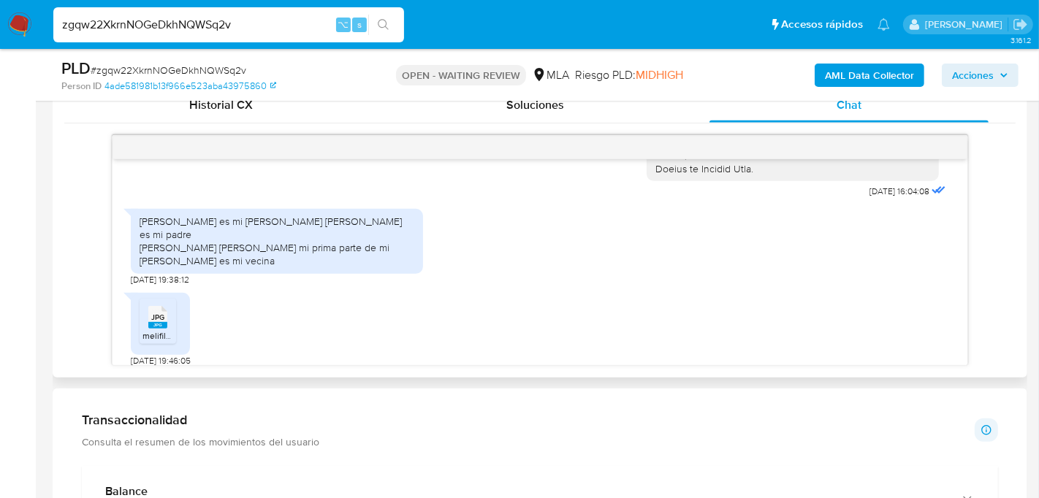
scroll to position [1689, 0]
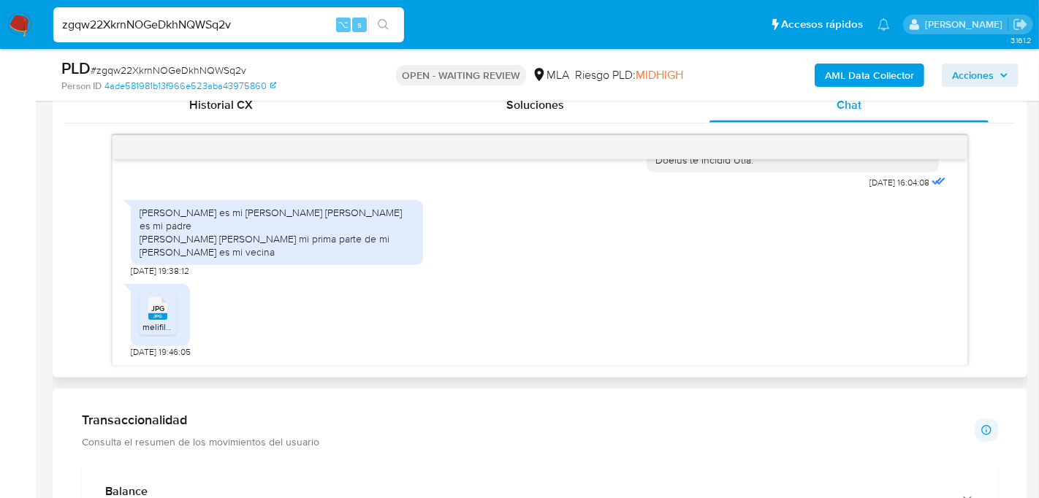
click at [160, 306] on span "JPG" at bounding box center [157, 309] width 13 height 10
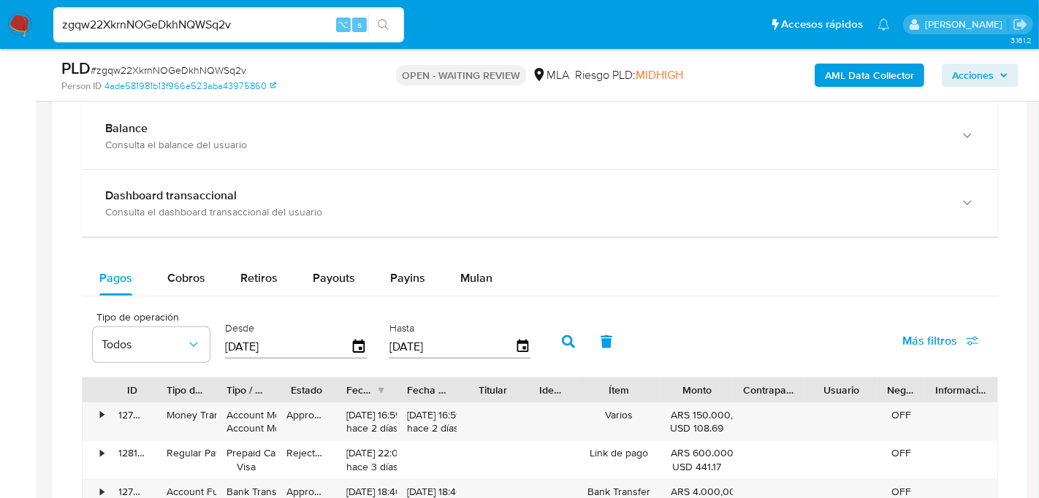
scroll to position [1082, 0]
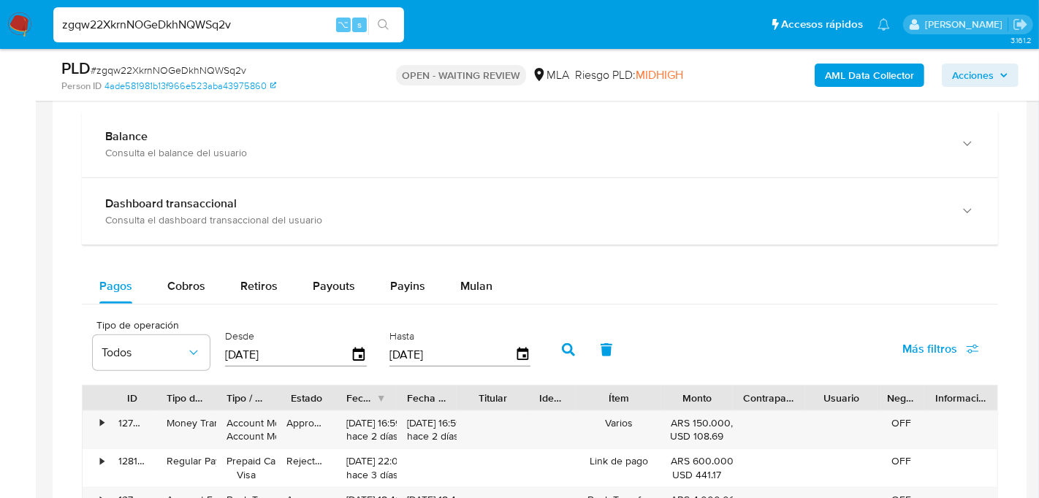
click at [191, 34] on div "zgqw22XkrnNOGeDkhNQWSq2v ⌥ s" at bounding box center [228, 24] width 351 height 35
click at [190, 31] on input "zgqw22XkrnNOGeDkhNQWSq2v" at bounding box center [228, 24] width 351 height 19
paste input "VCl9kKKfKQmtbcyb162tpY46"
type input "VCl9kKKfKQmtbcyb162tpY46"
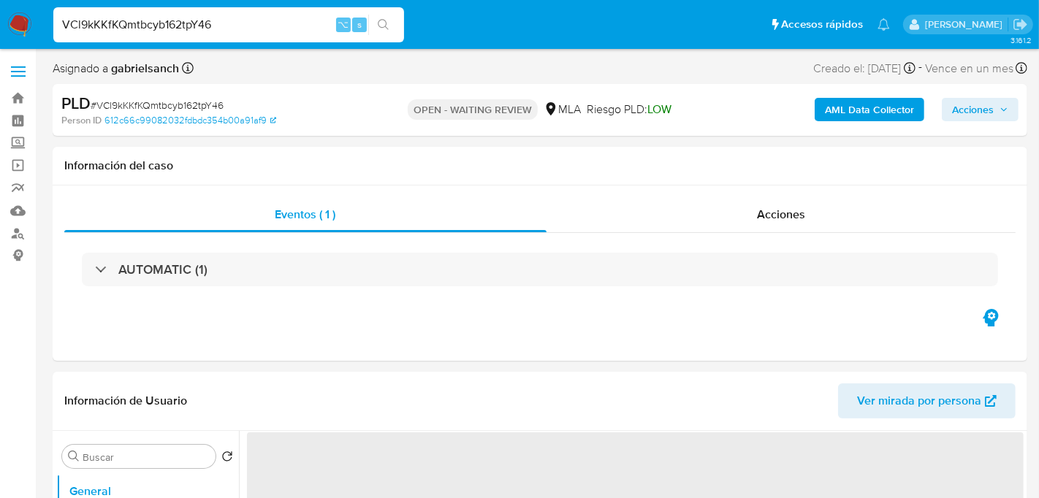
select select "10"
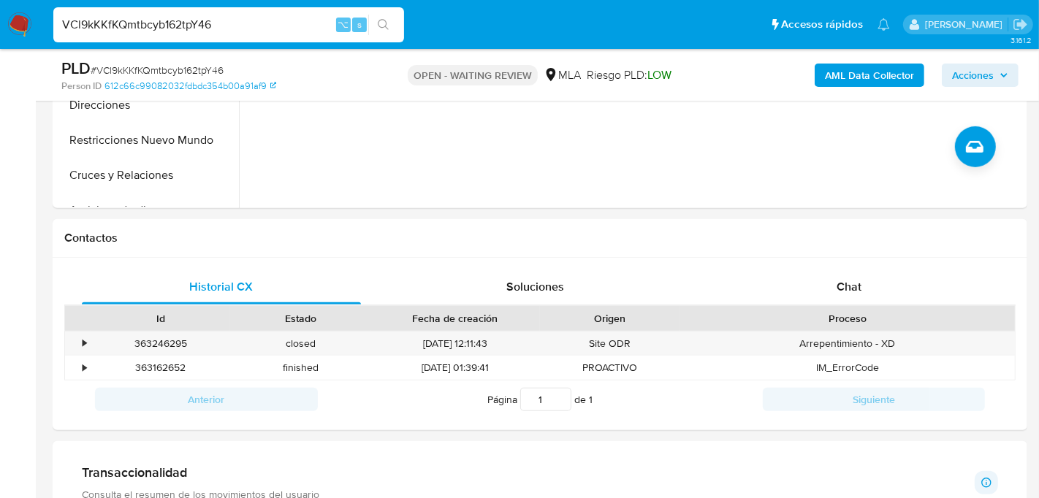
scroll to position [566, 0]
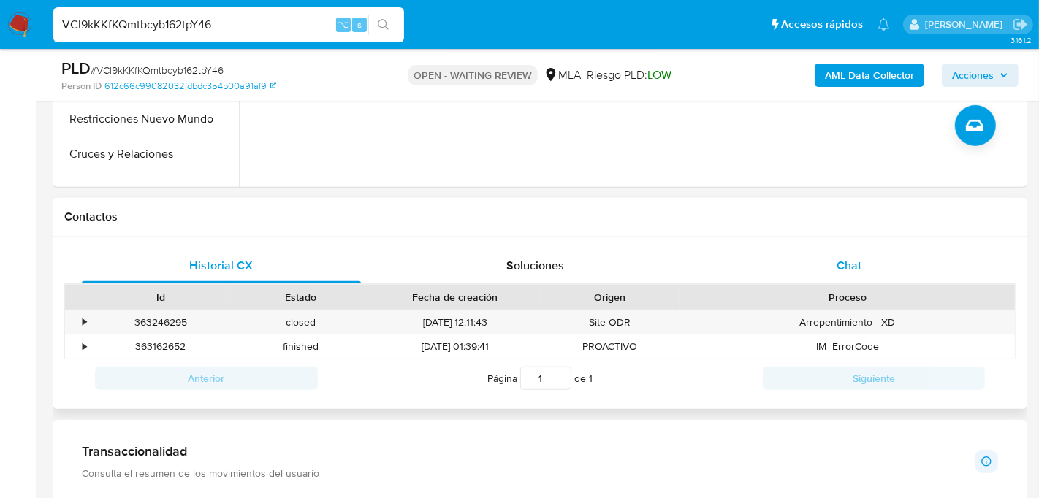
click at [843, 273] on div "Chat" at bounding box center [849, 266] width 279 height 35
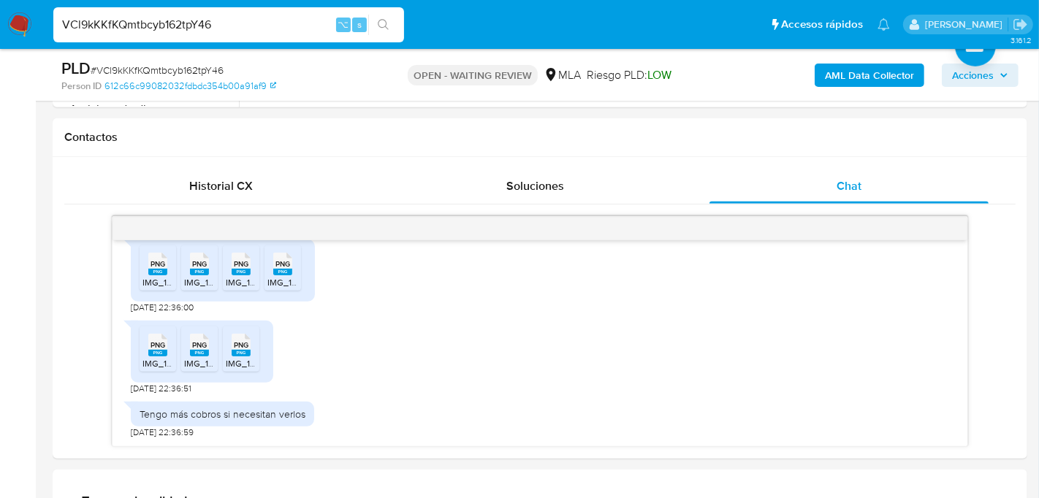
scroll to position [645, 0]
click at [194, 16] on input "VCl9kKKfKQmtbcyb162tpY46" at bounding box center [228, 24] width 351 height 19
paste input "zA6uurYjsghh9BfCmVQrwE2K"
type input "zA6uurYjsghh9BfCmVQrwE2K"
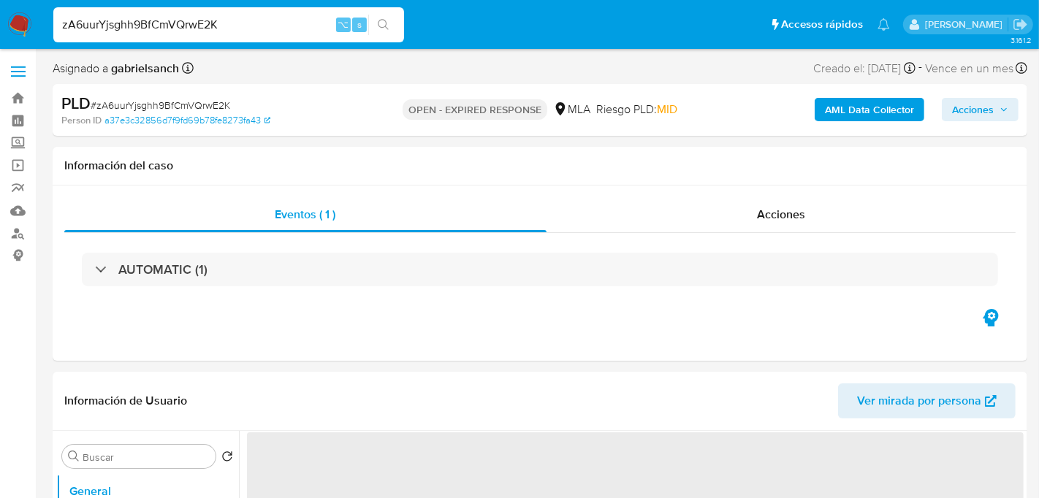
select select "10"
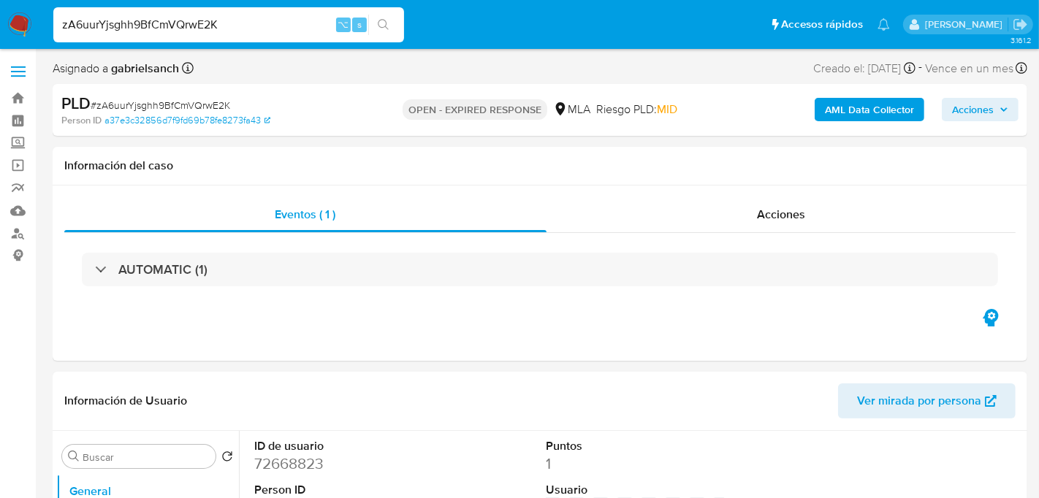
click at [909, 113] on b "AML Data Collector" at bounding box center [869, 109] width 89 height 23
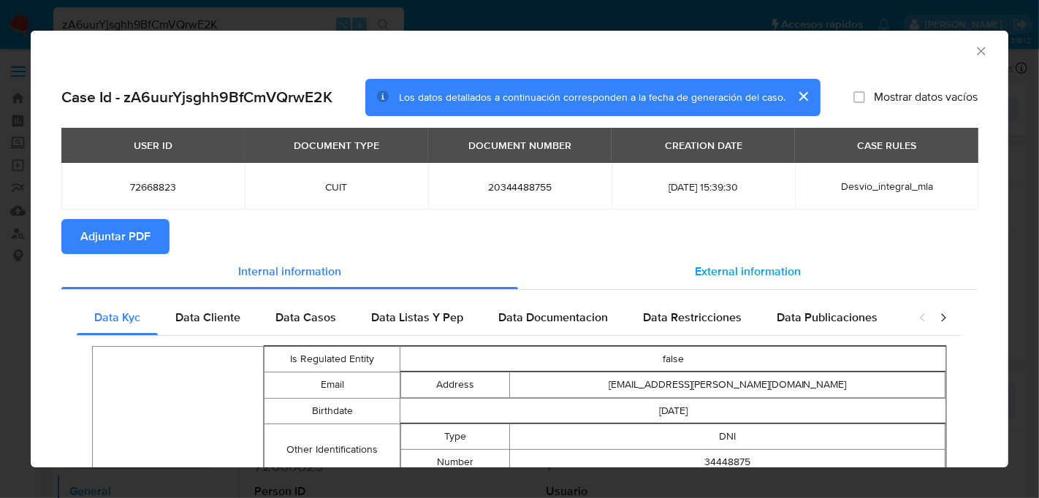
click at [669, 277] on div "External information" at bounding box center [748, 271] width 460 height 35
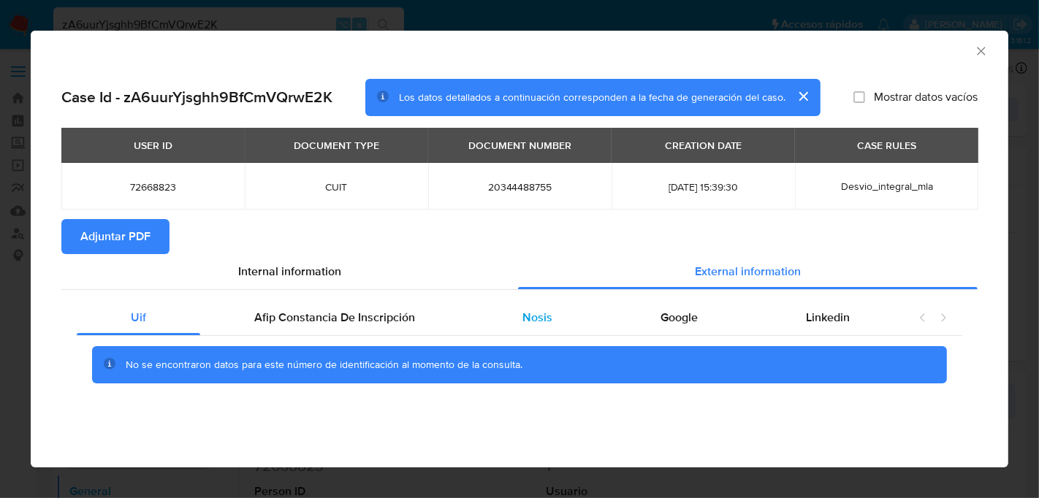
click at [558, 323] on div "Nosis" at bounding box center [538, 317] width 138 height 35
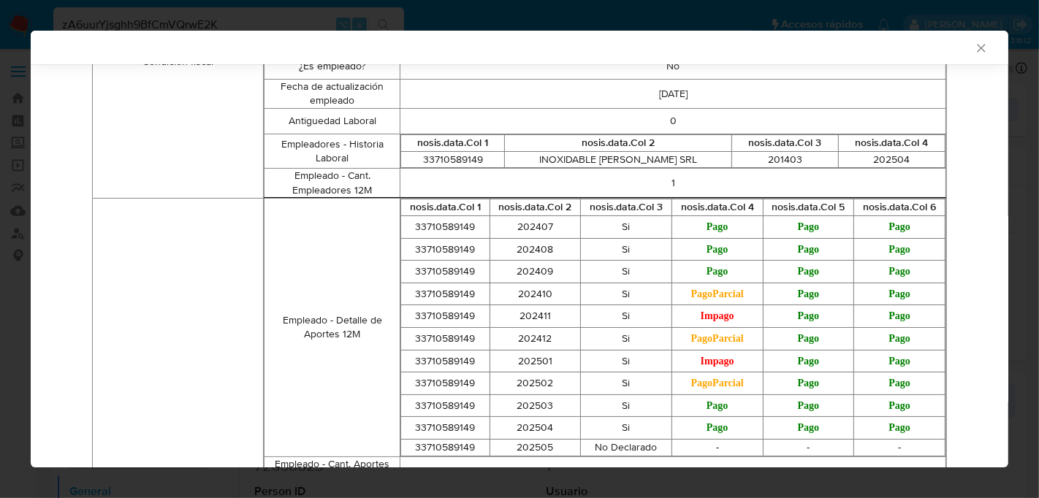
scroll to position [580, 0]
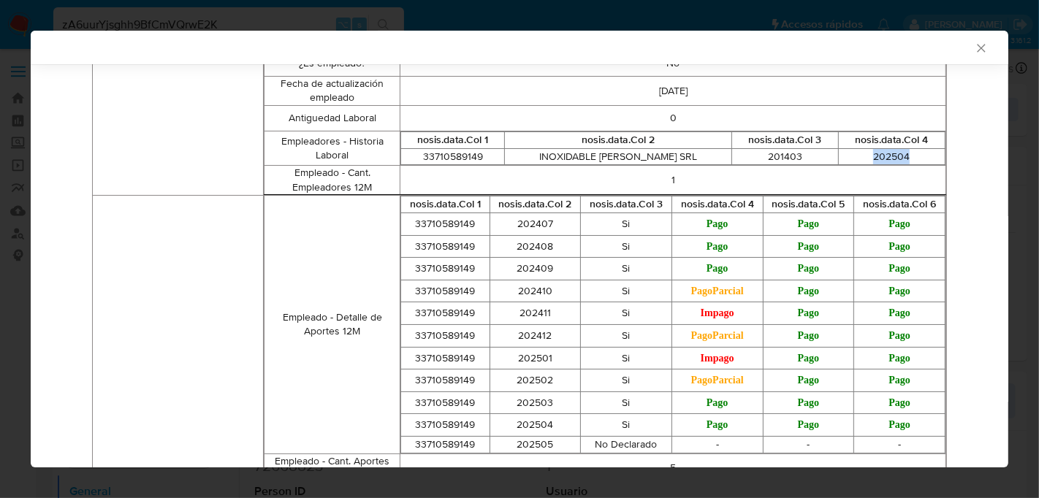
drag, startPoint x: 857, startPoint y: 158, endPoint x: 914, endPoint y: 158, distance: 57.0
click at [914, 158] on td "202504" at bounding box center [891, 156] width 107 height 17
click at [314, 12] on div "AML Data Collector Case Id - zA6uurYjsghh9BfCmVQrwE2K Los datos detallados a co…" at bounding box center [519, 249] width 1039 height 498
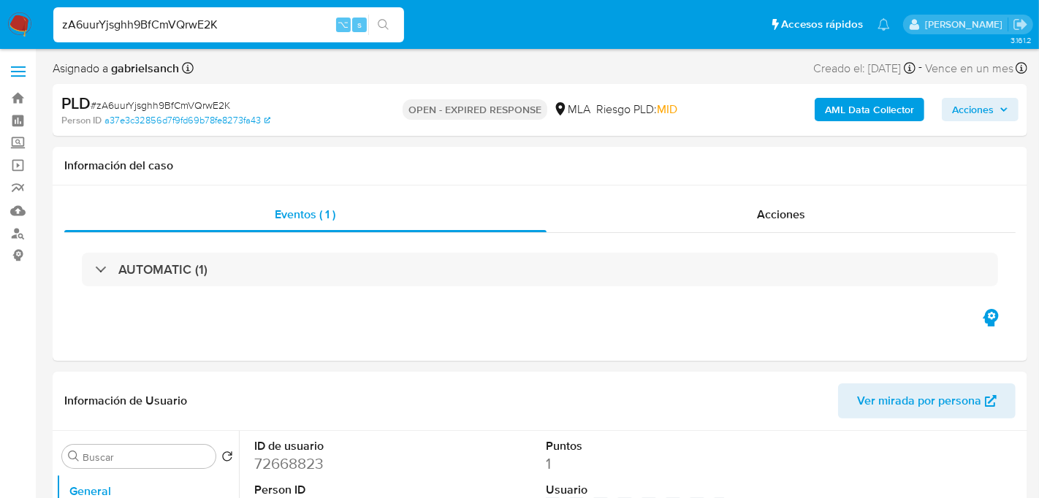
click at [200, 31] on input "zA6uurYjsghh9BfCmVQrwE2K" at bounding box center [228, 24] width 351 height 19
paste input "jnEhVvZJV51g6pzt5vMXAyvf"
type input "jnEhVvZJV51g6pzt5vMXAyvf"
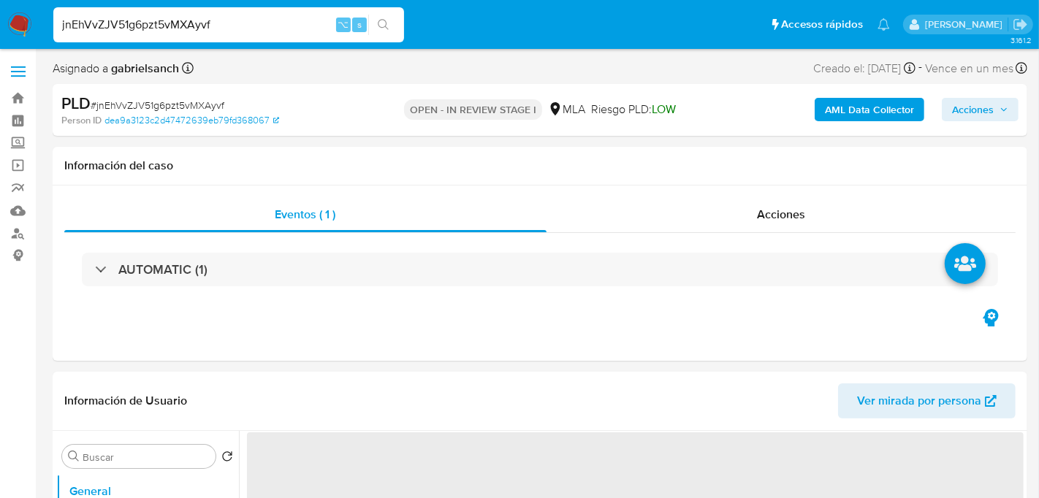
select select "10"
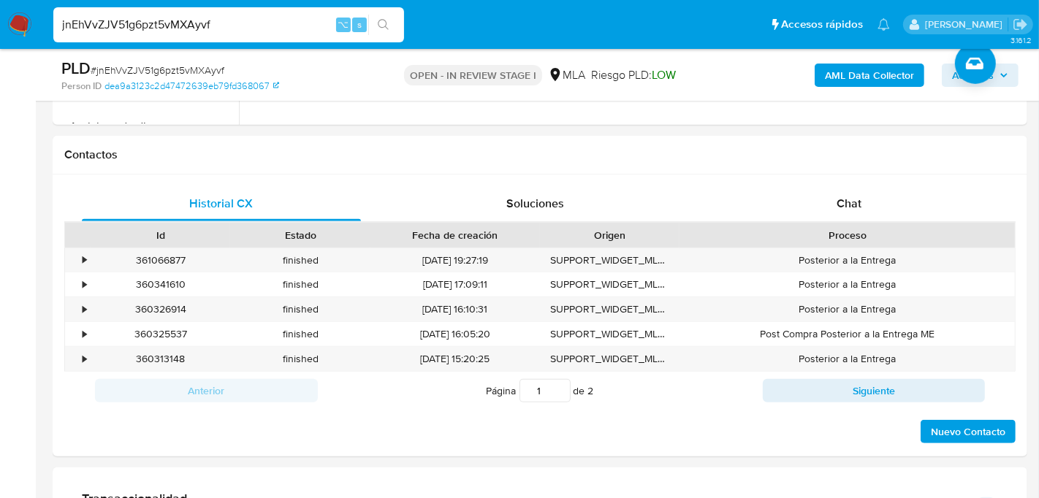
scroll to position [648, 0]
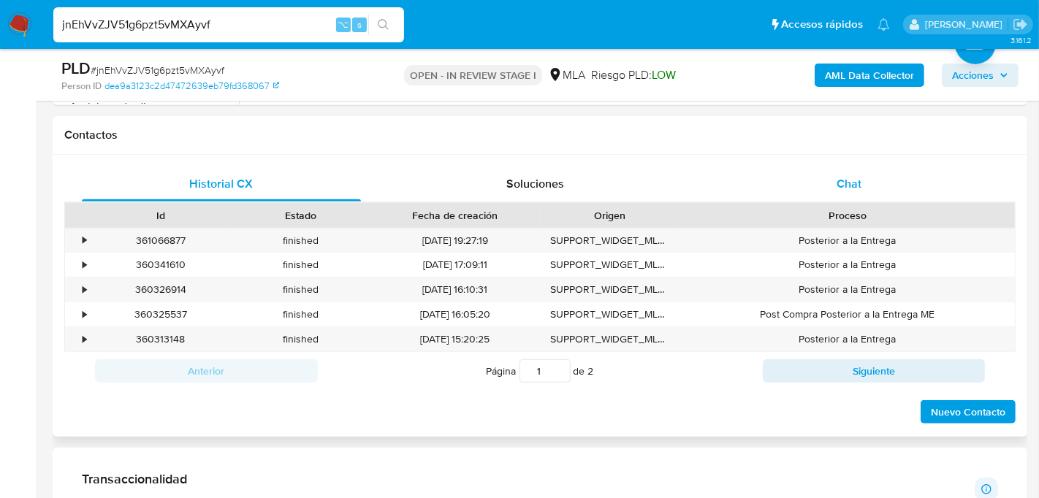
click at [858, 196] on div "Chat" at bounding box center [849, 184] width 279 height 35
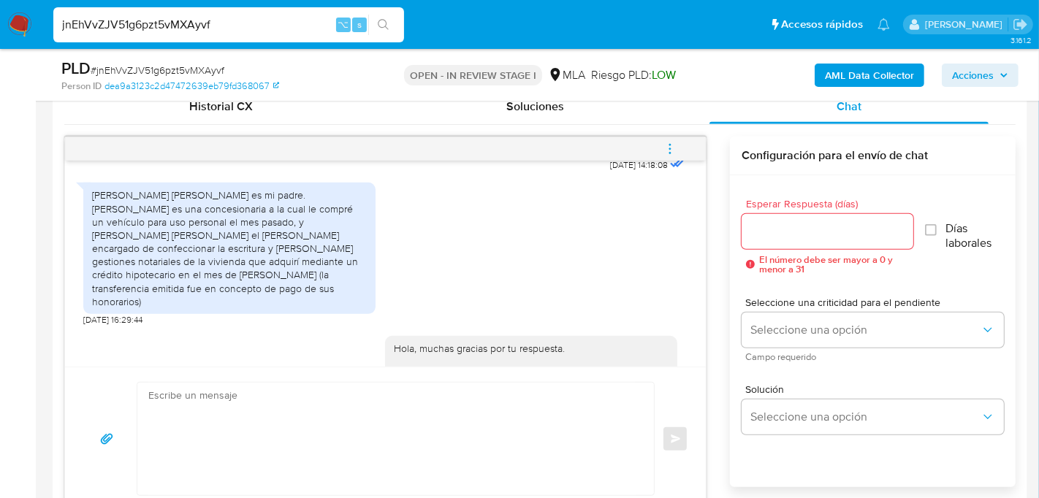
scroll to position [1467, 0]
click at [191, 22] on input "jnEhVvZJV51g6pzt5vMXAyvf" at bounding box center [228, 24] width 351 height 19
paste input "Xyb0Z2QnPz6qYqWgTORn1dpA"
type input "Xyb0Z2QnPz6qYqWgTORn1dpA"
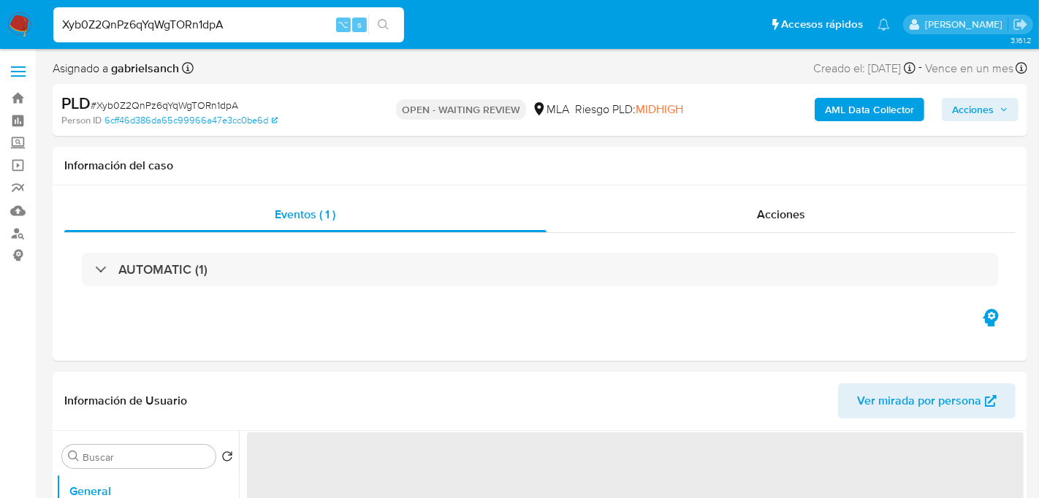
select select "10"
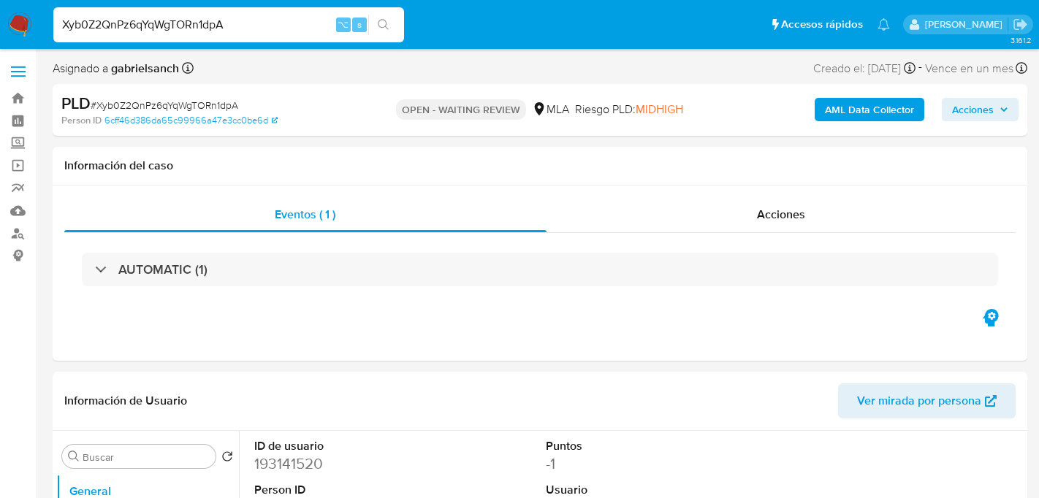
select select "10"
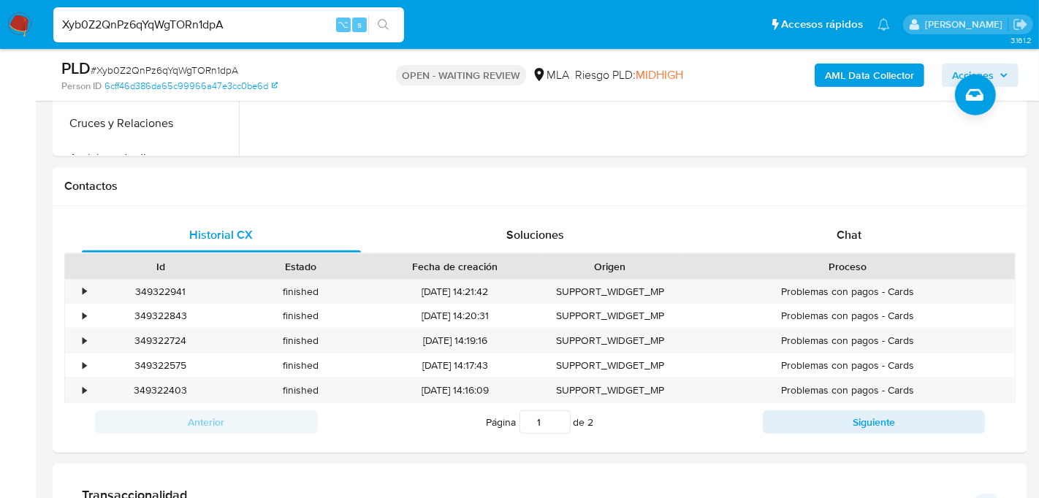
scroll to position [605, 0]
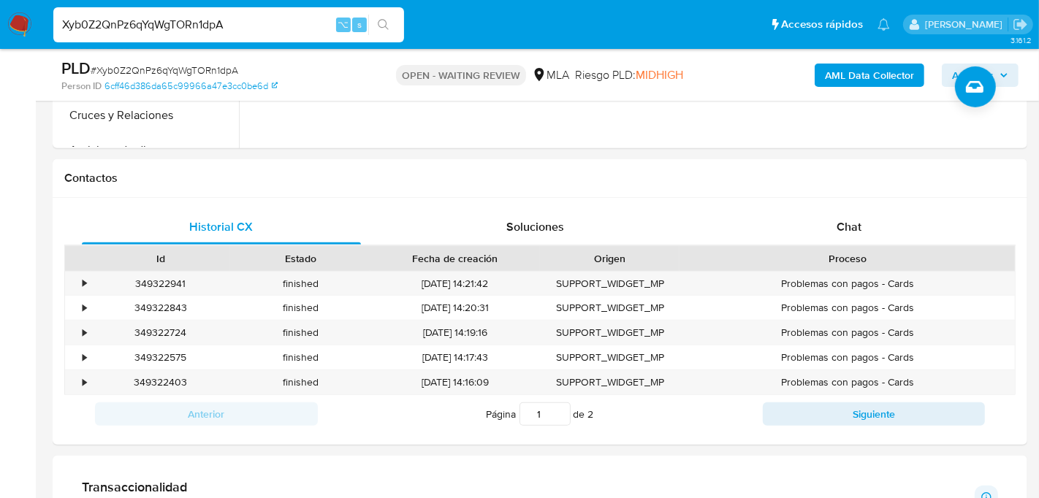
click at [797, 189] on div "Contactos" at bounding box center [540, 178] width 975 height 39
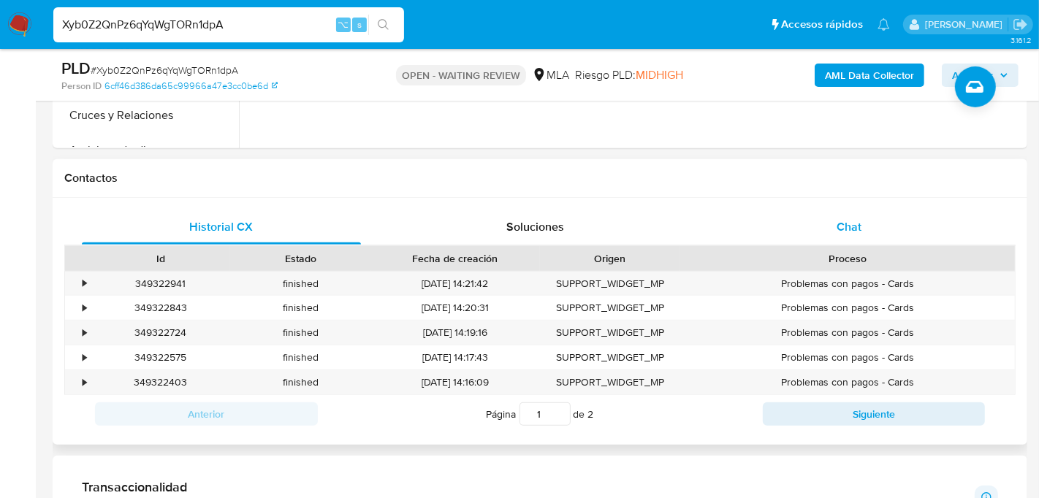
click at [818, 239] on div "Chat" at bounding box center [849, 227] width 279 height 35
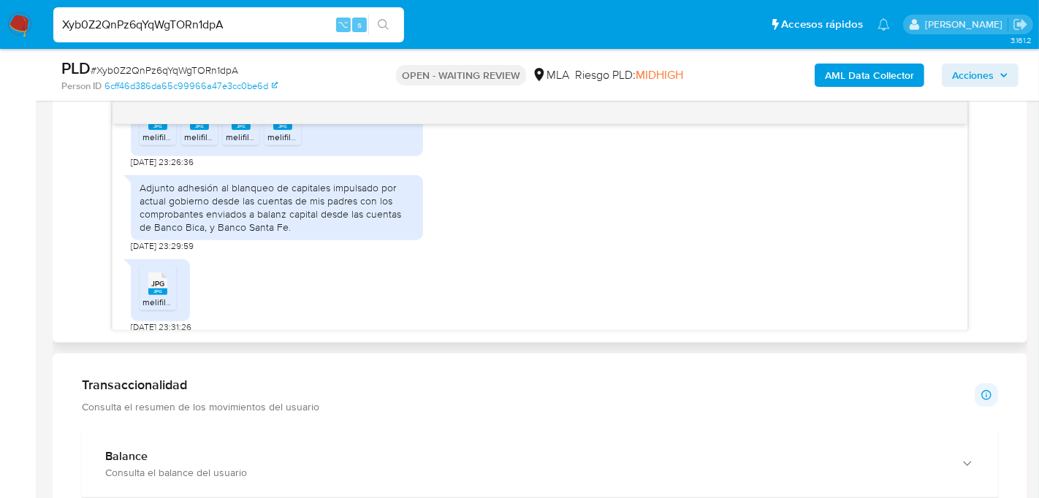
scroll to position [1438, 0]
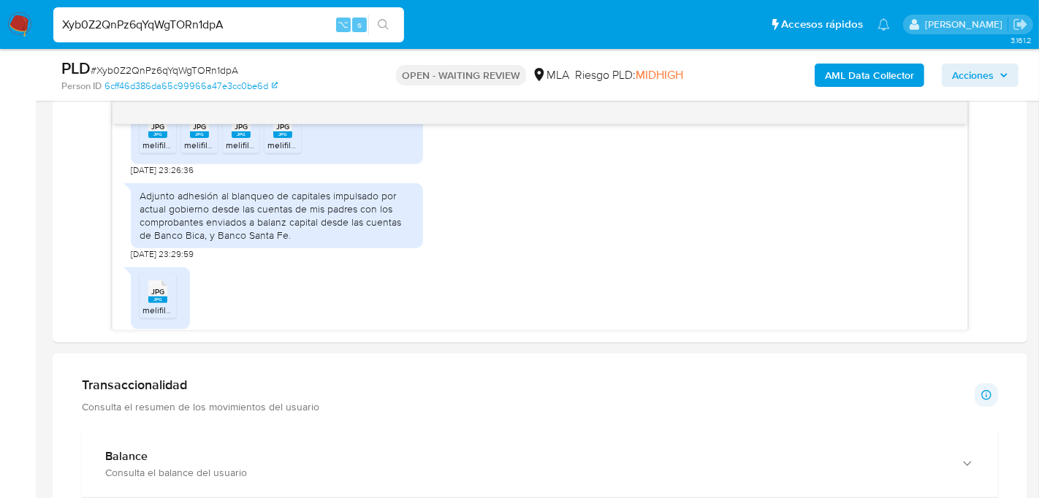
click at [186, 19] on input "Xyb0Z2QnPz6qYqWgTORn1dpA" at bounding box center [228, 24] width 351 height 19
paste input "P1kdI9LlHWIwzeY3AYg6cU4Y"
type input "P1kdI9LlHWIwzeY3AYg6cU4Y"
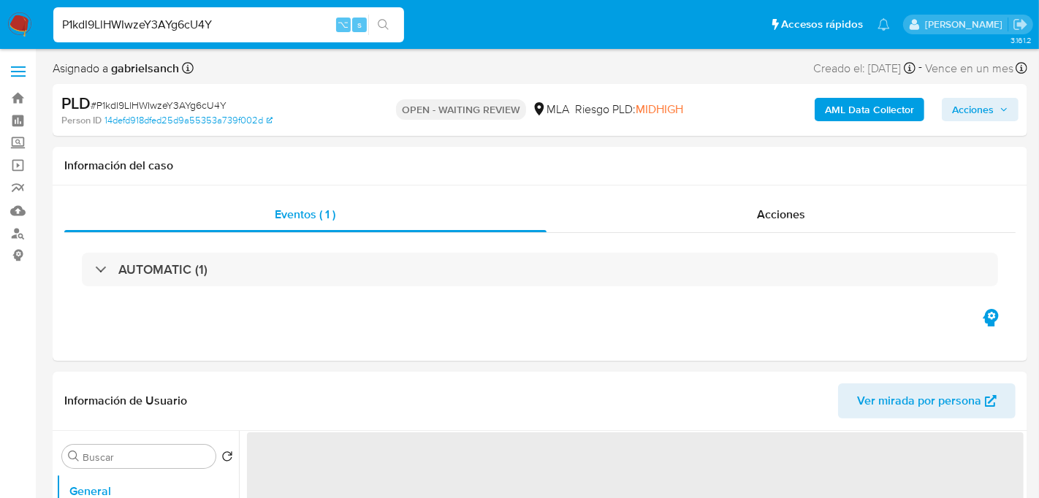
select select "10"
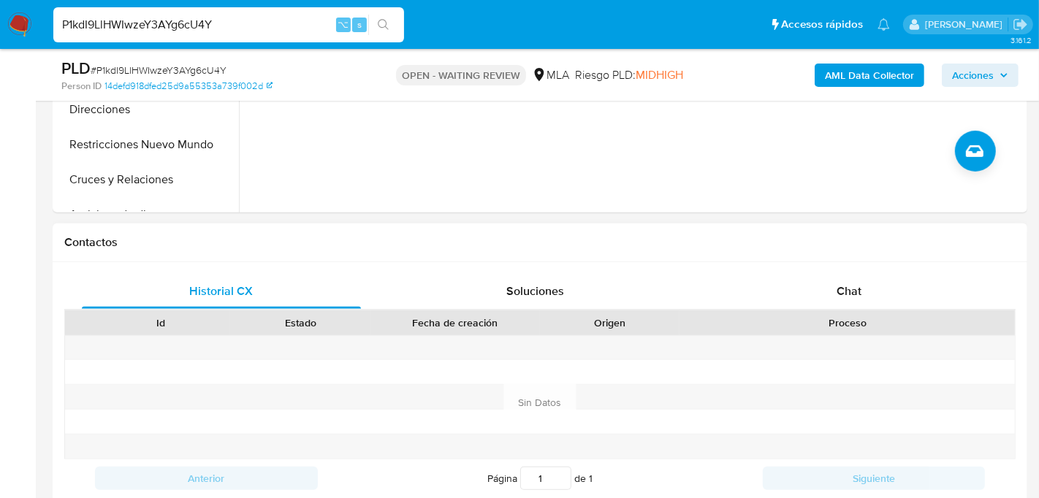
scroll to position [554, 0]
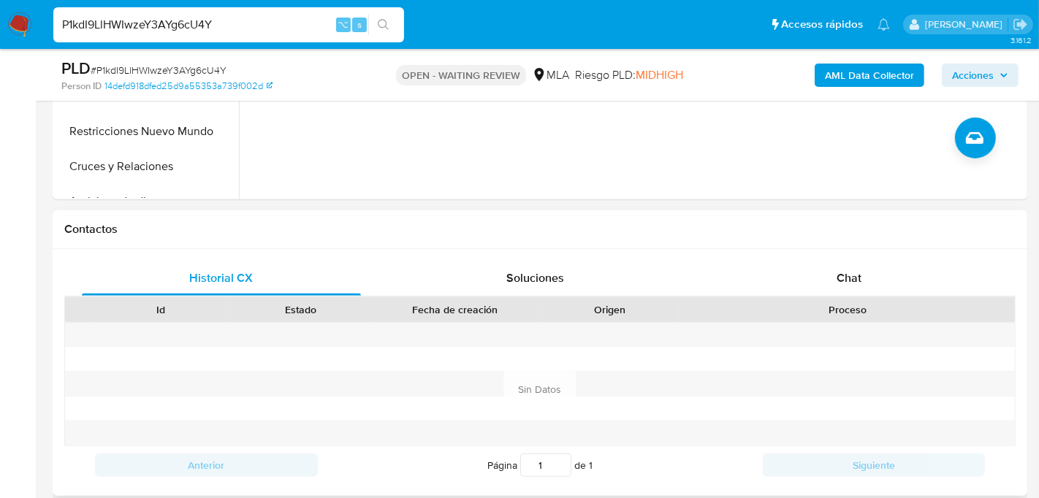
click at [842, 249] on div "Historial CX Soluciones Chat Id Estado Fecha de creación Origen Proceso Anterio…" at bounding box center [540, 372] width 975 height 247
click at [842, 262] on div "Chat" at bounding box center [849, 278] width 279 height 35
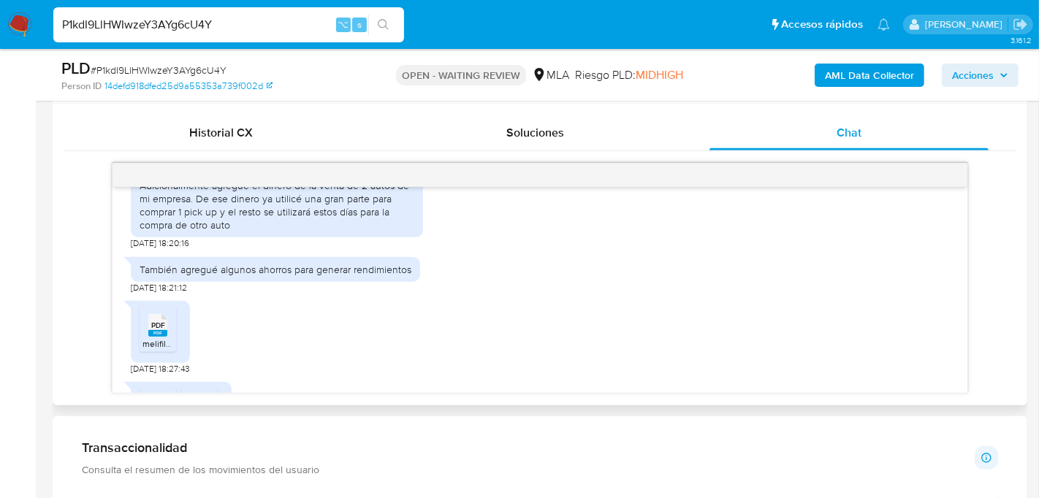
scroll to position [843, 0]
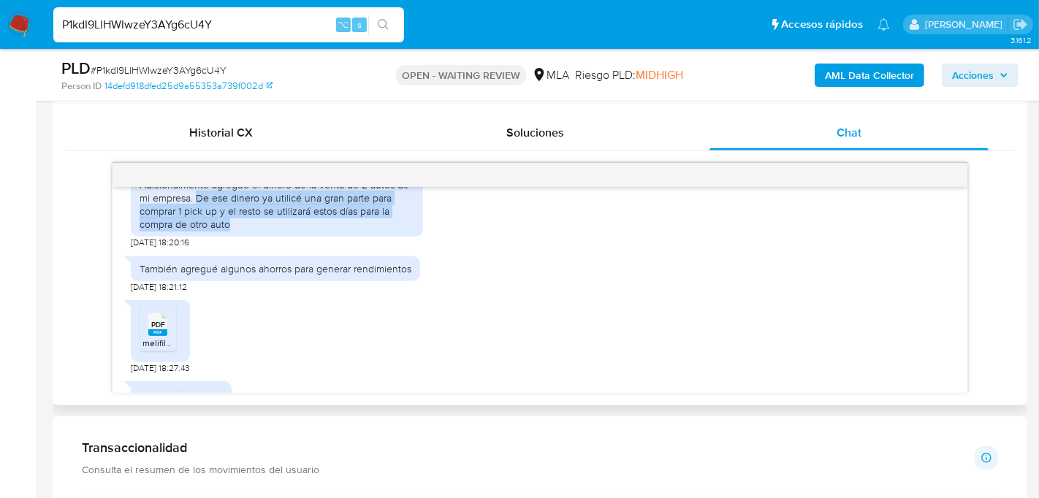
drag, startPoint x: 197, startPoint y: 221, endPoint x: 251, endPoint y: 245, distance: 59.2
click at [251, 231] on div "El último año usé la aplicación para uso personal. Adicionalmente agregué el di…" at bounding box center [277, 197] width 275 height 67
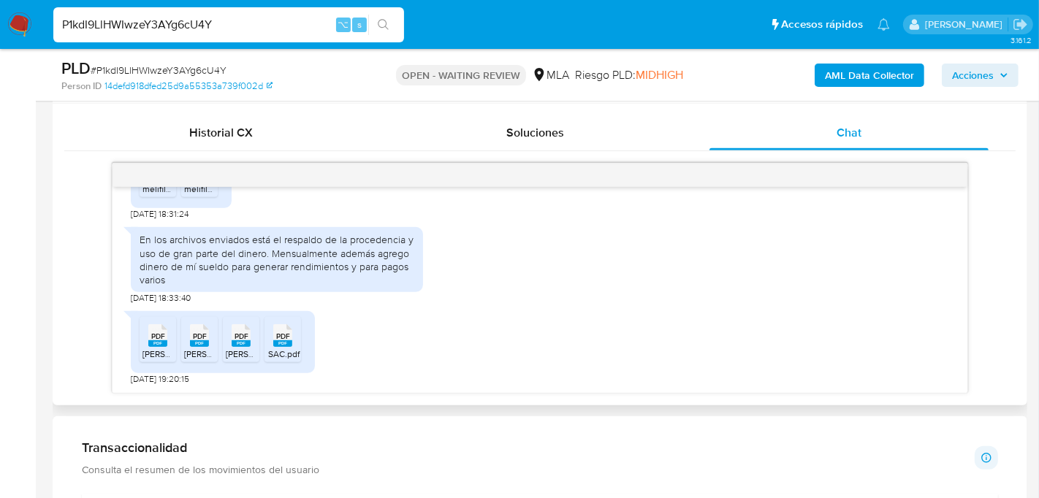
scroll to position [1104, 0]
click at [504, 42] on ul "Pausado Ver notificaciones P1kdI9LlHWIwzeY3AYg6cU4Y ⌥ s Accesos rápidos Presion…" at bounding box center [472, 24] width 852 height 37
